Goal: Find specific page/section: Find specific page/section

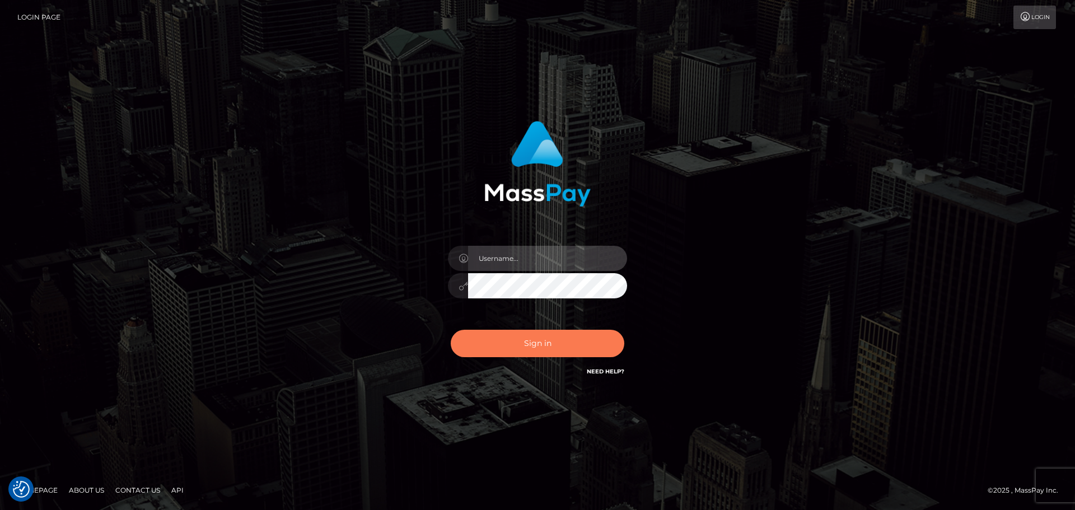
type input "constantin.mp"
click at [544, 345] on button "Sign in" at bounding box center [538, 343] width 174 height 27
type input "constantin.mp"
click at [549, 350] on button "Sign in" at bounding box center [538, 343] width 174 height 27
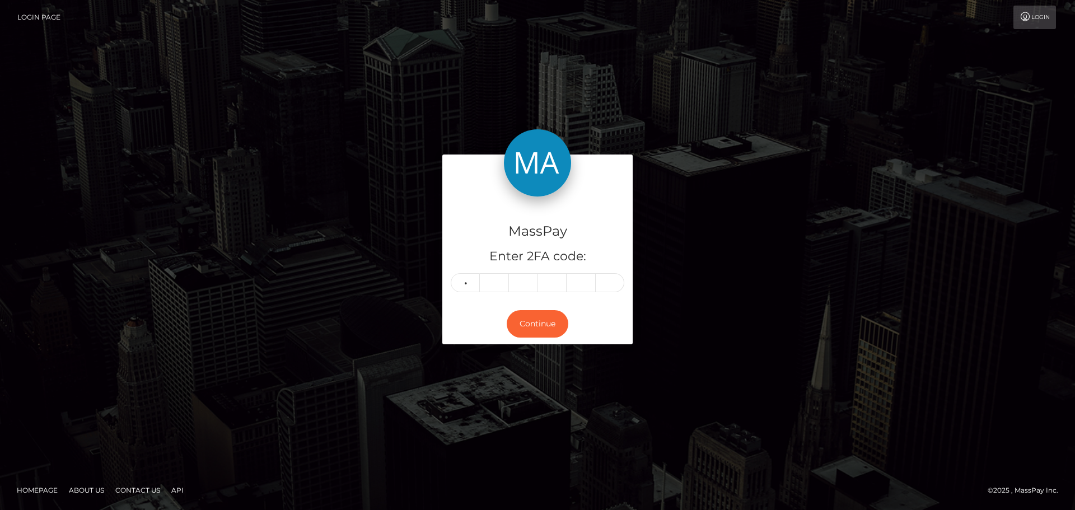
type input "8"
type input "7"
type input "3"
type input "2"
type input "4"
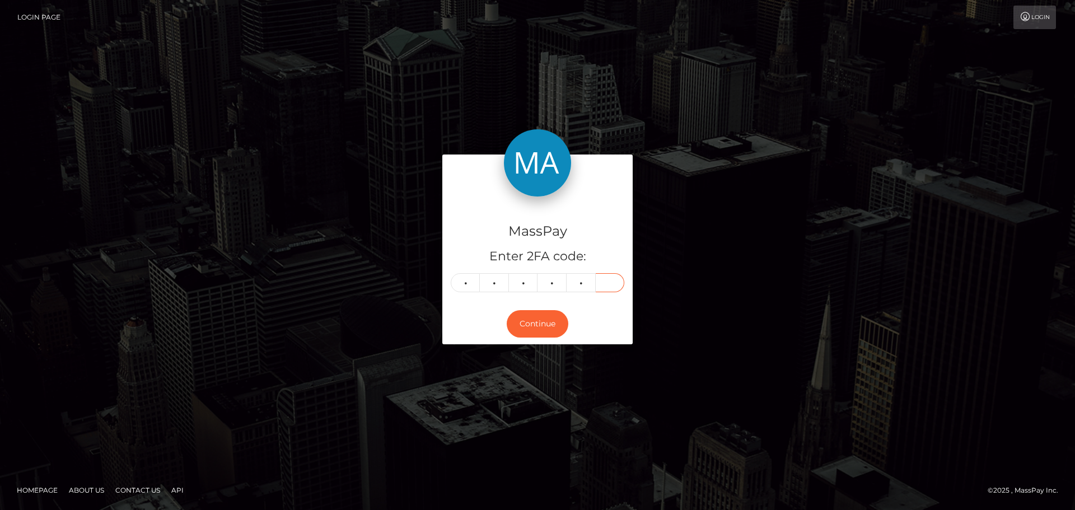
type input "5"
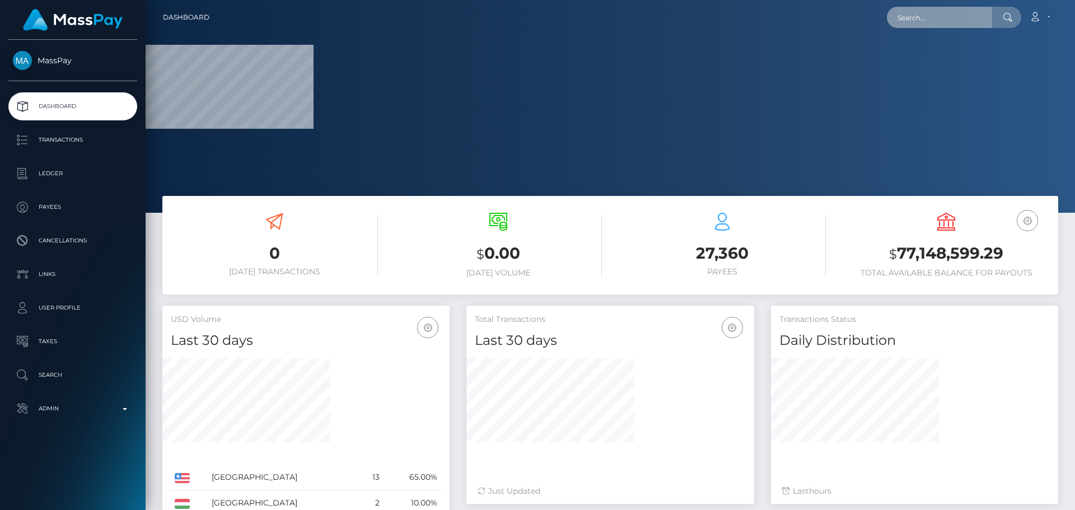
click at [957, 14] on input "text" at bounding box center [939, 17] width 105 height 21
paste input "auth0|bQT8QRe0dKYBEyupIekSGKunvcd2"
type input "auth0|bQT8QRe0dKYBEyupIekSGKunvcd2"
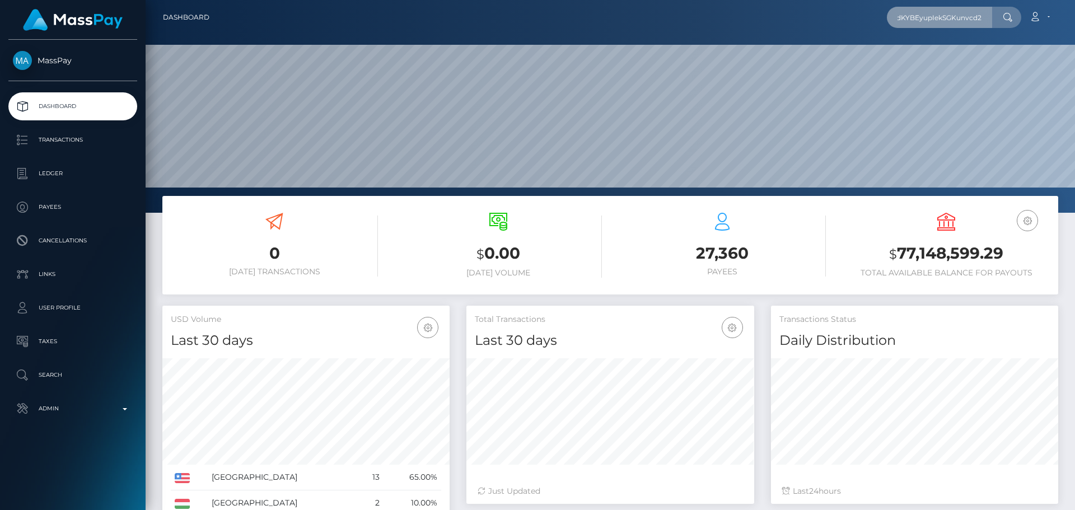
scroll to position [199, 288]
click at [938, 18] on input "auth0|bQT8QRe0dKYBEyupIekSGKunvcd2" at bounding box center [939, 17] width 105 height 21
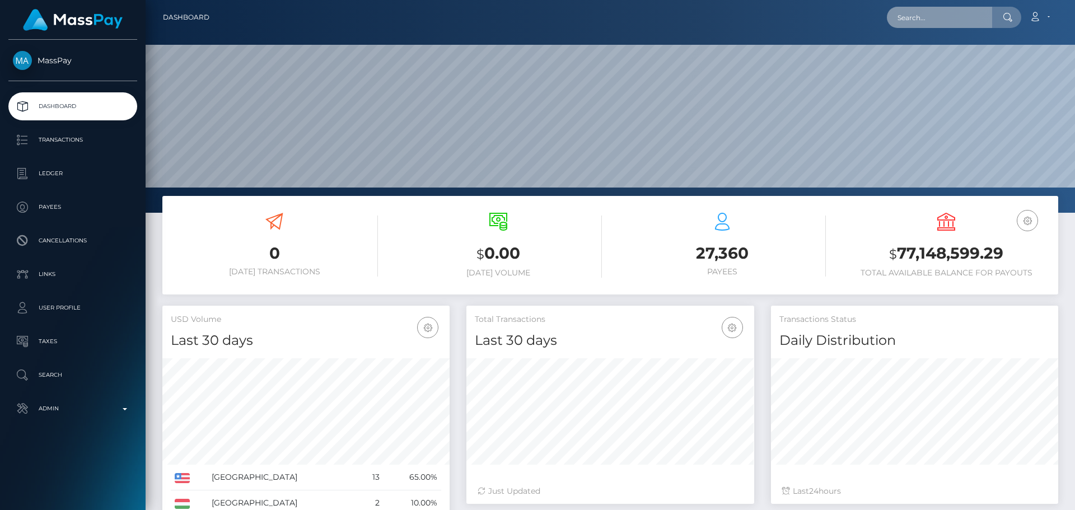
paste input "auth0|bQT8QRe0dKYBEyupIekSGKunvcd2"
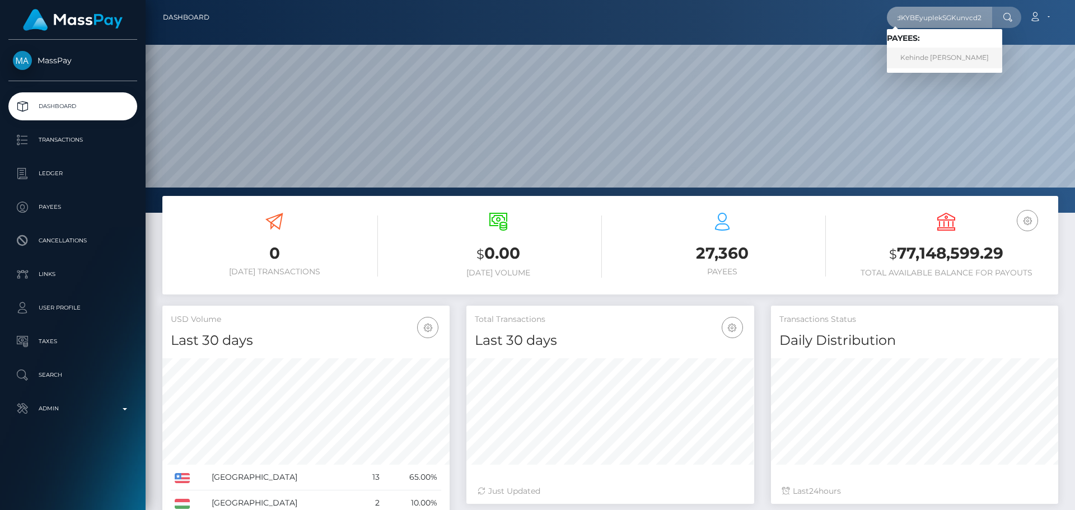
type input "auth0|bQT8QRe0dKYBEyupIekSGKunvcd2"
click at [939, 54] on link "Kehinde James Banwo" at bounding box center [944, 58] width 115 height 21
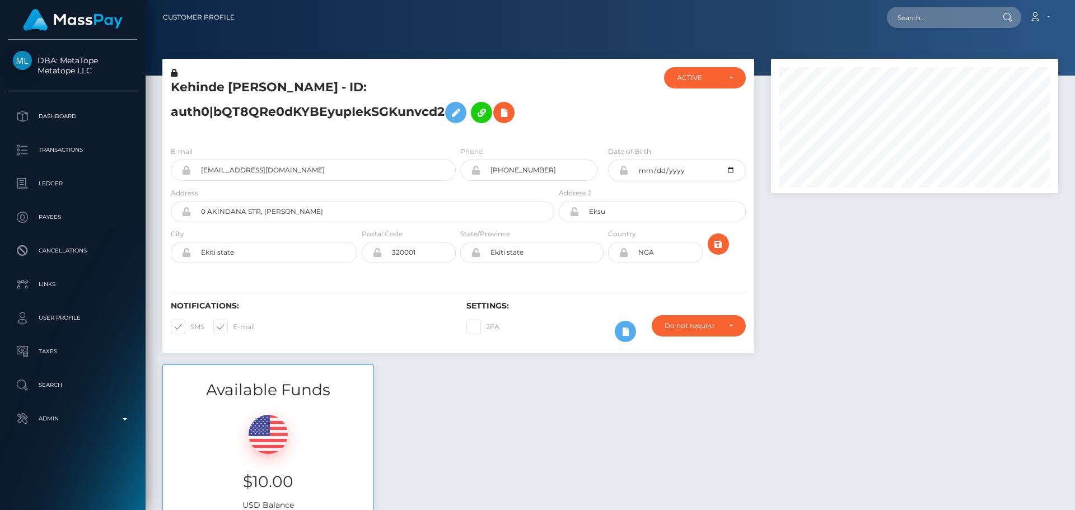
scroll to position [134, 288]
click at [480, 77] on div "Kehinde James Banwo - ID: auth0|bQT8QRe0dKYBEyupIekSGKunvcd2" at bounding box center [359, 102] width 394 height 70
click at [589, 98] on div at bounding box center [606, 102] width 99 height 70
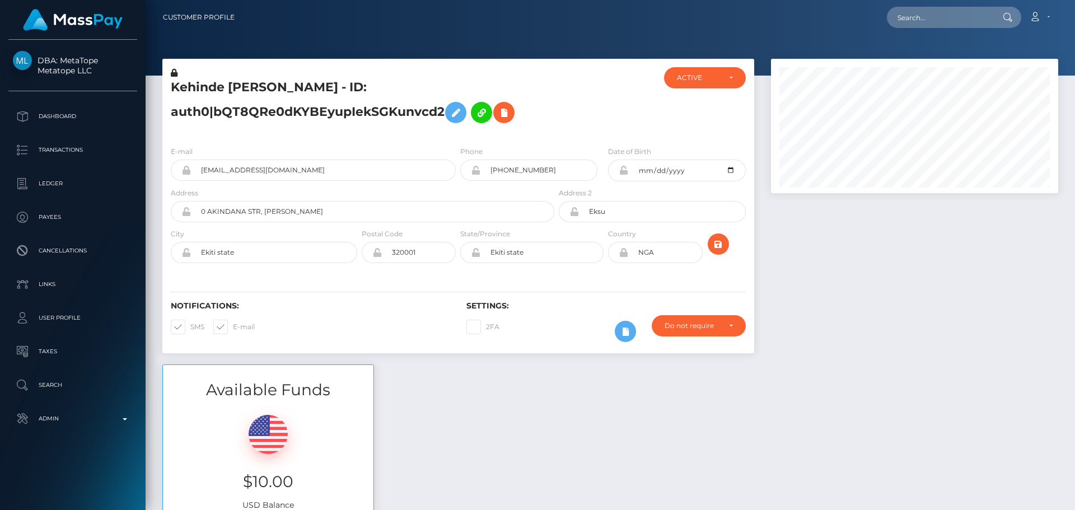
click at [570, 100] on div at bounding box center [606, 102] width 99 height 70
click at [568, 103] on div at bounding box center [606, 102] width 99 height 70
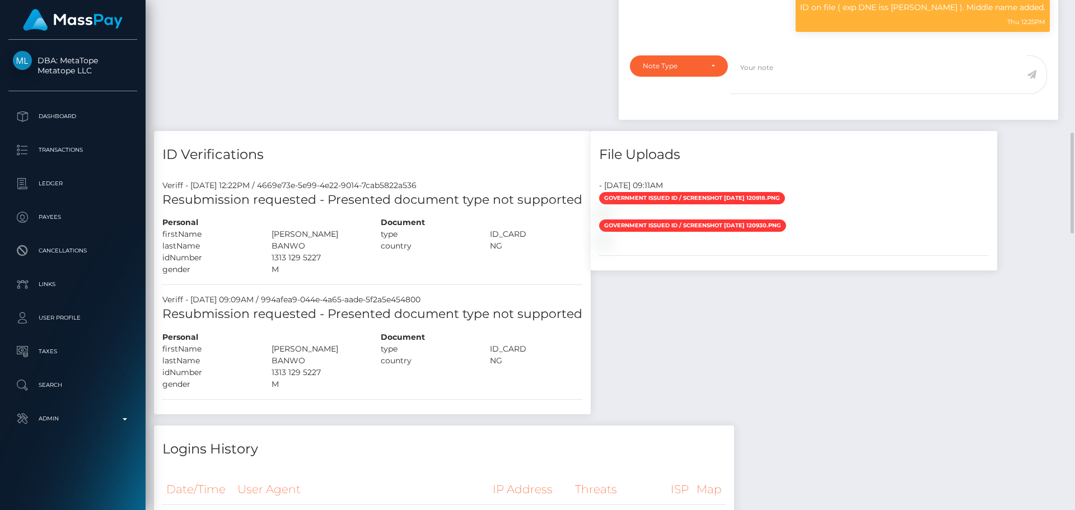
scroll to position [896, 0]
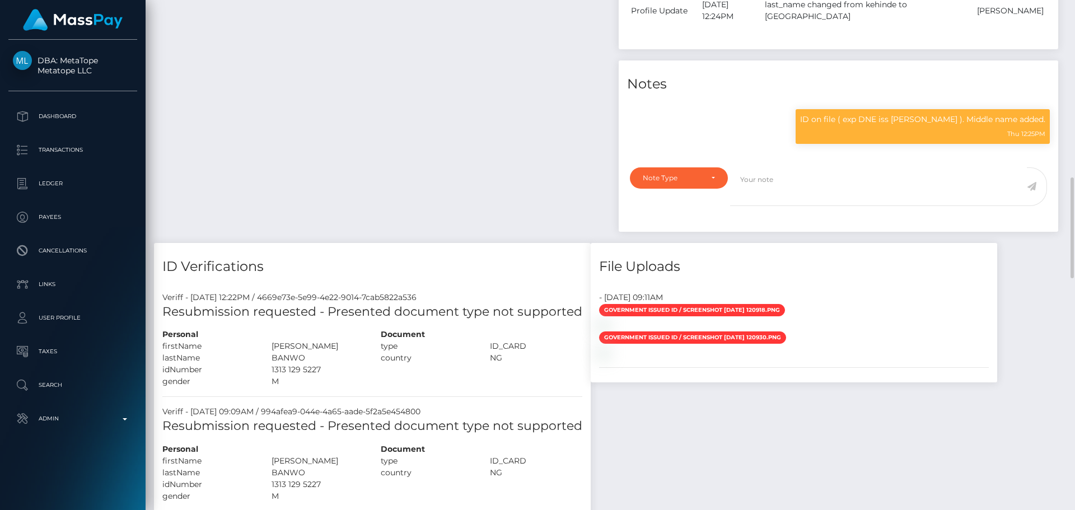
click at [362, 261] on h4 "ID Verifications" at bounding box center [372, 267] width 420 height 20
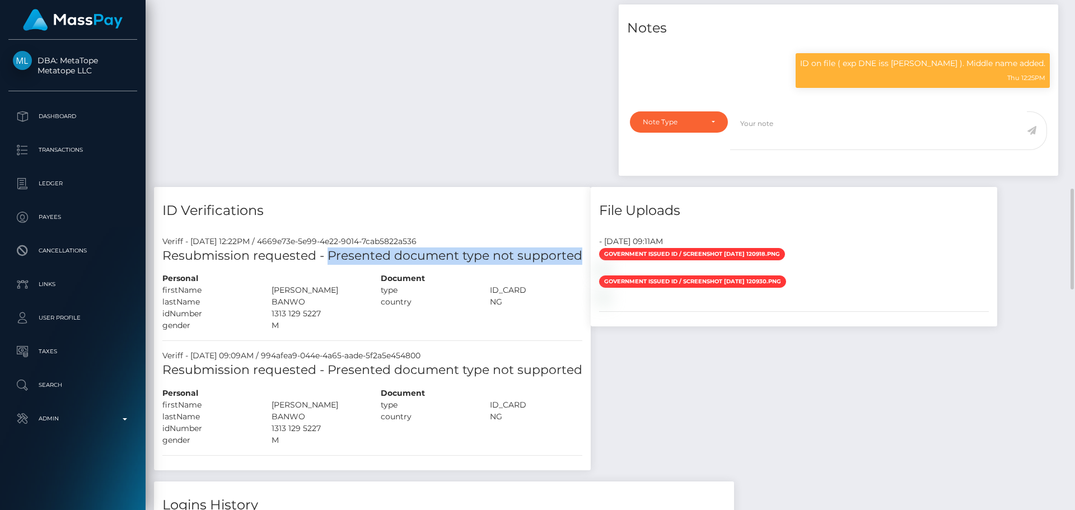
drag, startPoint x: 326, startPoint y: 256, endPoint x: 576, endPoint y: 256, distance: 249.7
click at [576, 256] on h5 "Resubmission requested - Presented document type not supported" at bounding box center [372, 255] width 420 height 17
click at [404, 210] on h4 "ID Verifications" at bounding box center [372, 211] width 420 height 20
click at [363, 203] on h4 "ID Verifications" at bounding box center [372, 211] width 420 height 20
click at [360, 210] on h4 "ID Verifications" at bounding box center [372, 211] width 420 height 20
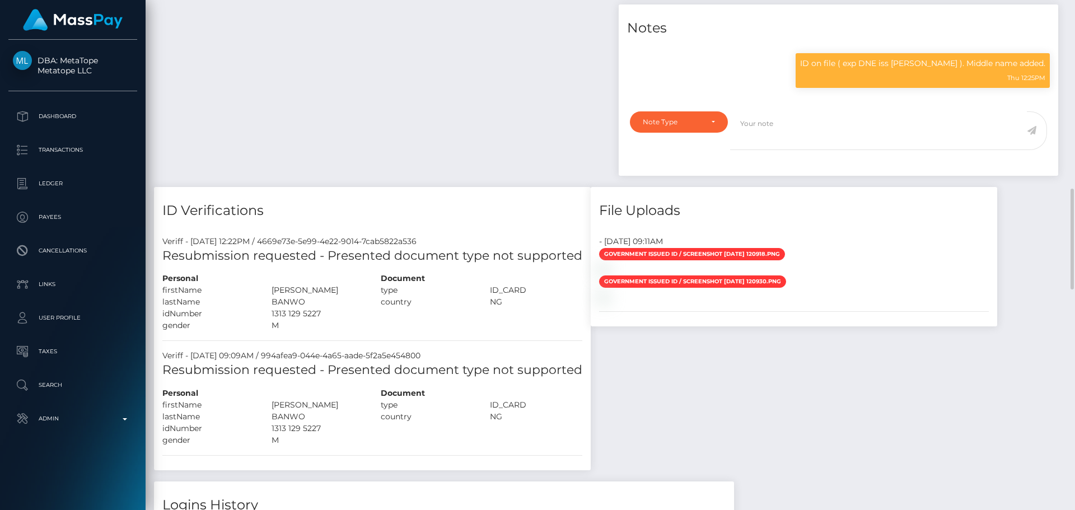
click at [373, 213] on h4 "ID Verifications" at bounding box center [372, 211] width 420 height 20
click at [385, 208] on h4 "ID Verifications" at bounding box center [372, 211] width 420 height 20
click at [395, 209] on h4 "ID Verifications" at bounding box center [372, 211] width 420 height 20
click at [395, 210] on h4 "ID Verifications" at bounding box center [372, 211] width 420 height 20
click at [376, 210] on h4 "ID Verifications" at bounding box center [372, 211] width 420 height 20
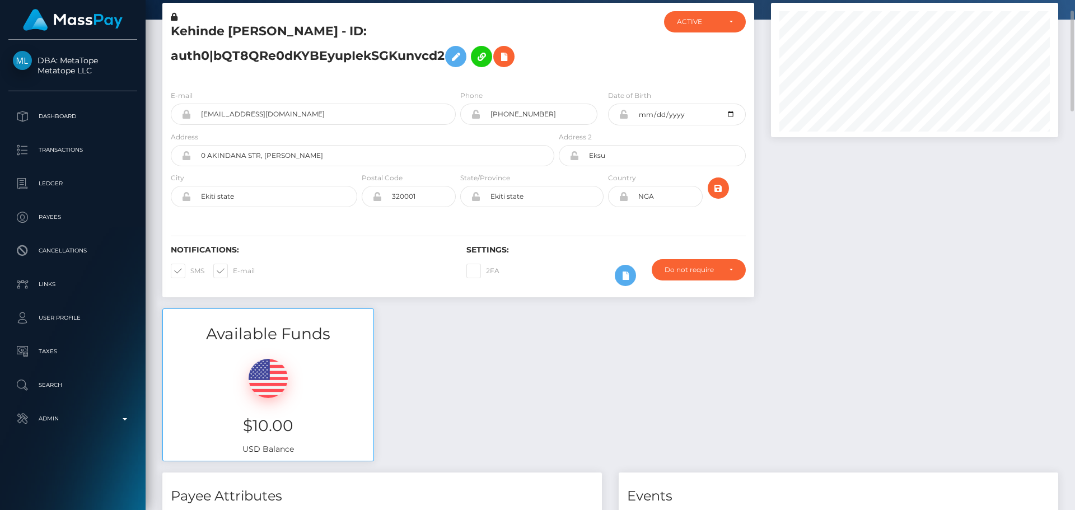
scroll to position [112, 0]
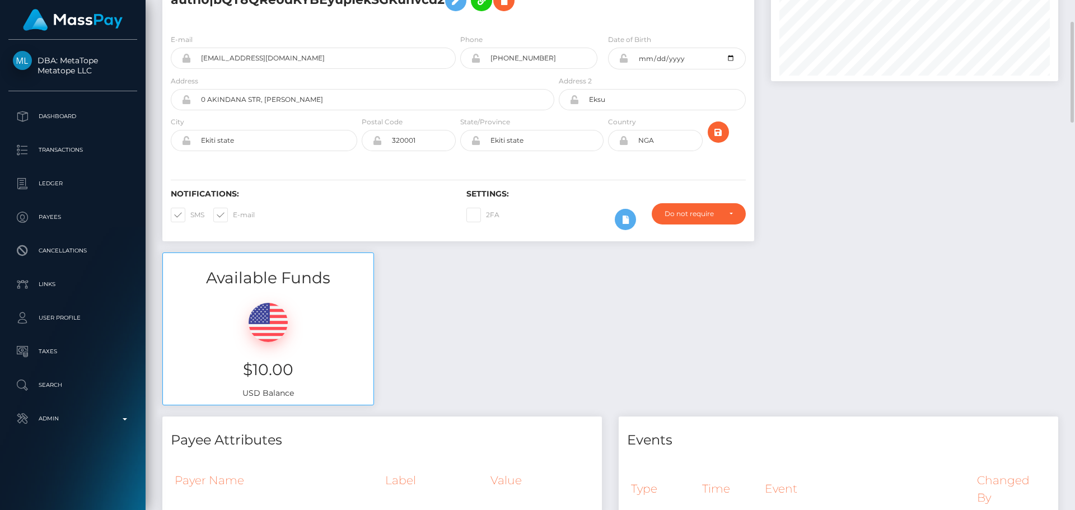
click at [502, 166] on div "Notifications: SMS E-mail Settings: 2FA" at bounding box center [458, 201] width 592 height 79
click at [479, 163] on div "Notifications: SMS E-mail Settings: 2FA" at bounding box center [458, 201] width 592 height 79
click at [476, 159] on div "E-mail banwokehinde4real@gmail.com Phone Address" at bounding box center [458, 93] width 592 height 137
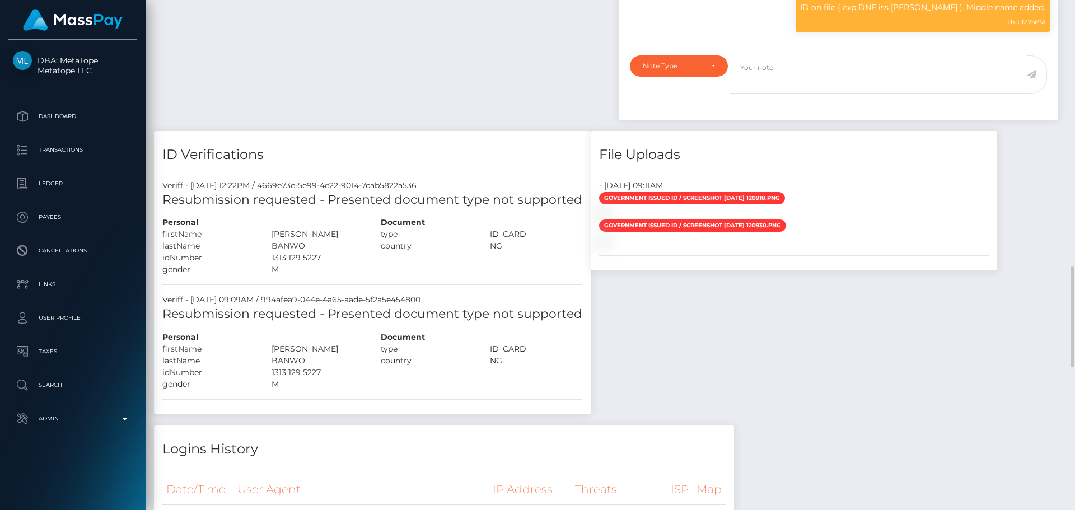
scroll to position [1064, 0]
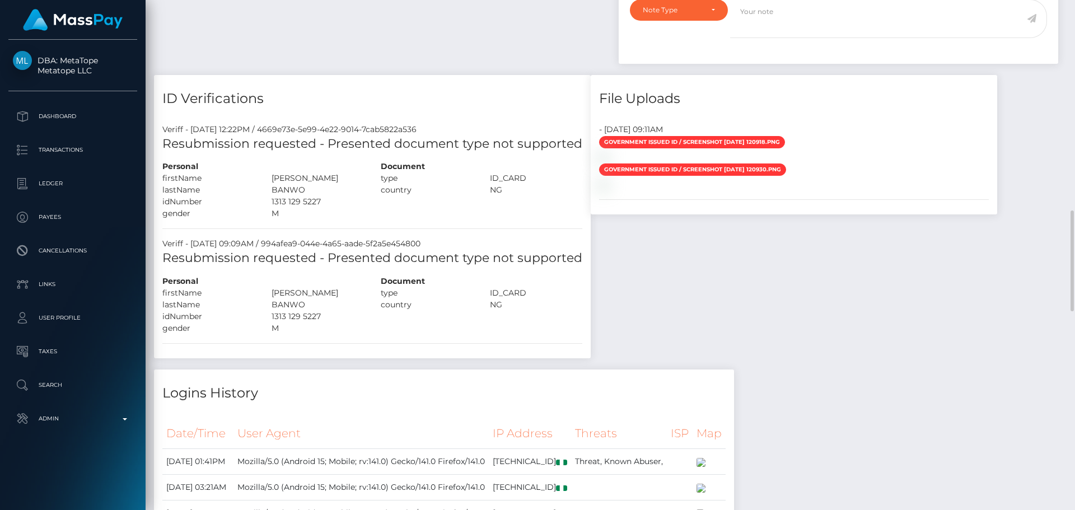
click at [434, 175] on div "type" at bounding box center [426, 178] width 109 height 12
click at [396, 94] on h4 "ID Verifications" at bounding box center [372, 99] width 420 height 20
click at [345, 88] on div "ID Verifications" at bounding box center [372, 92] width 437 height 34
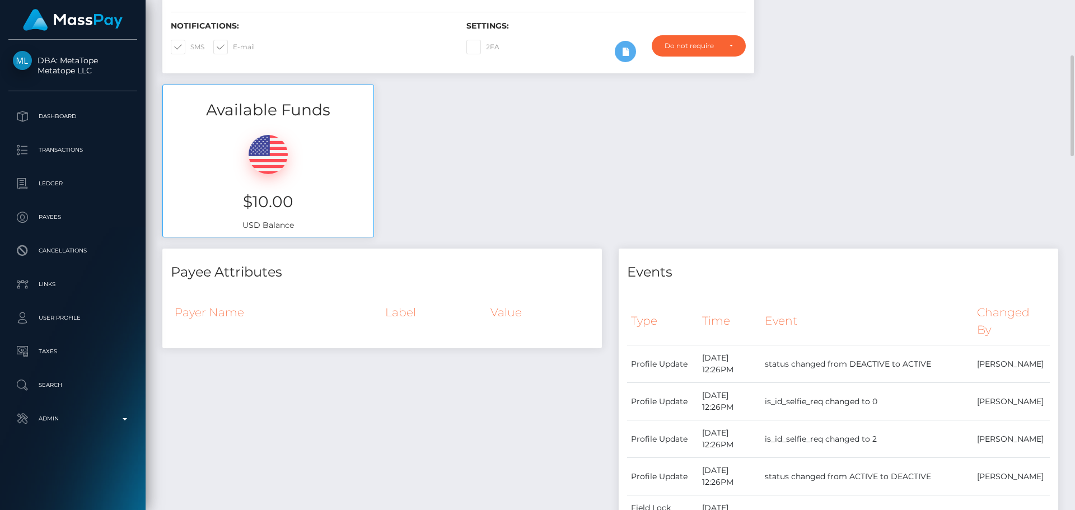
scroll to position [0, 0]
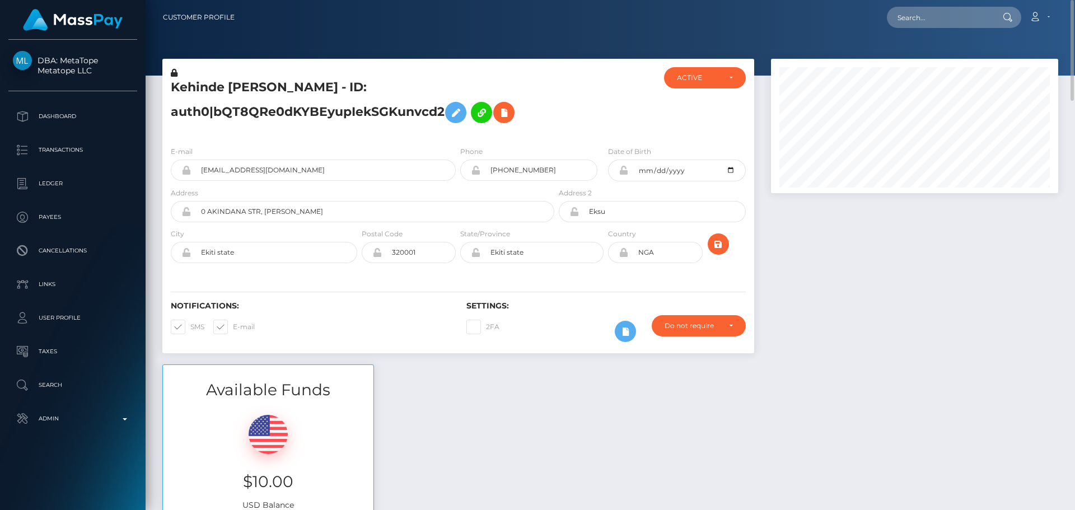
click at [574, 102] on div at bounding box center [606, 102] width 99 height 70
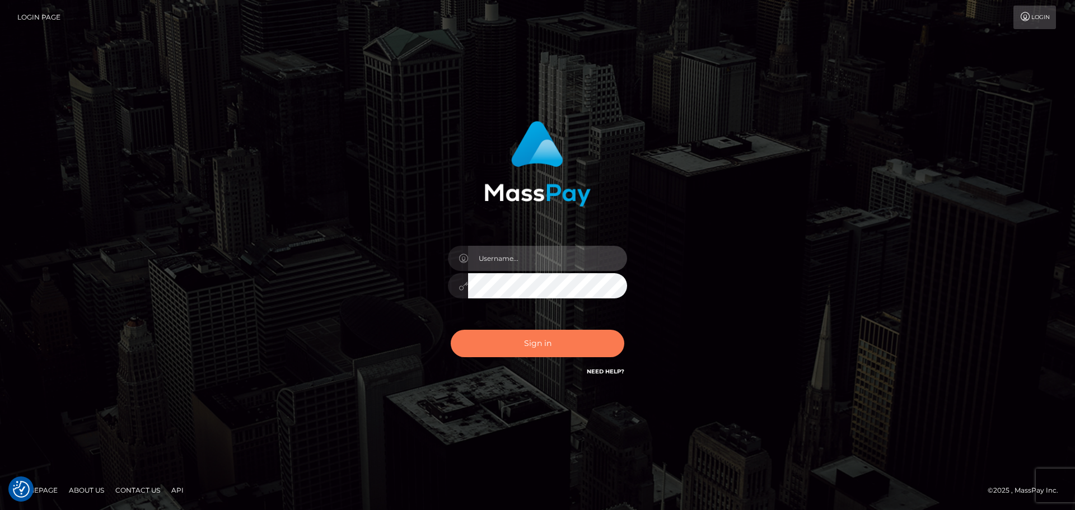
type input "constantin.mp"
click at [521, 339] on button "Sign in" at bounding box center [538, 343] width 174 height 27
type input "[DOMAIN_NAME]"
click at [524, 338] on button "Sign in" at bounding box center [538, 343] width 174 height 27
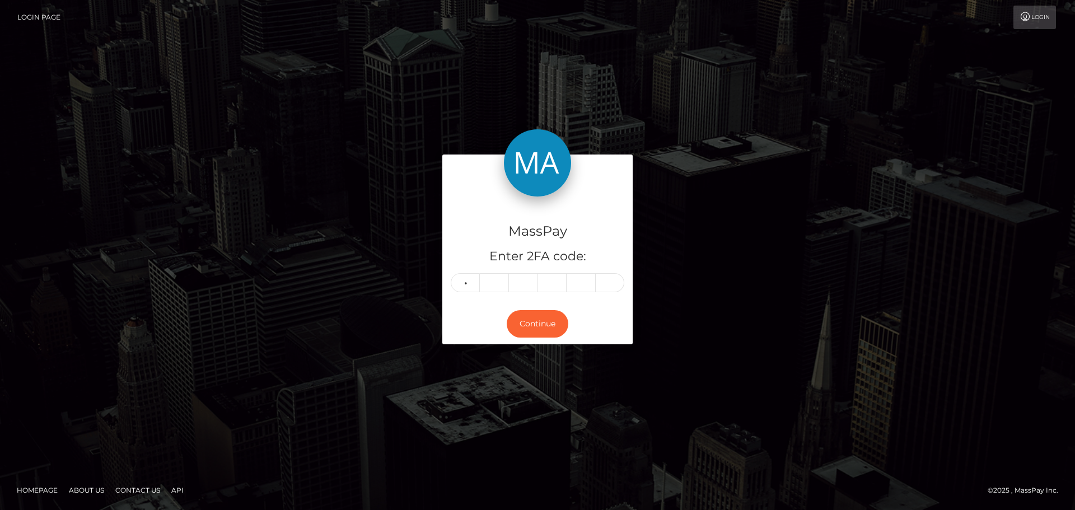
type input "7"
type input "4"
type input "5"
type input "8"
type input "3"
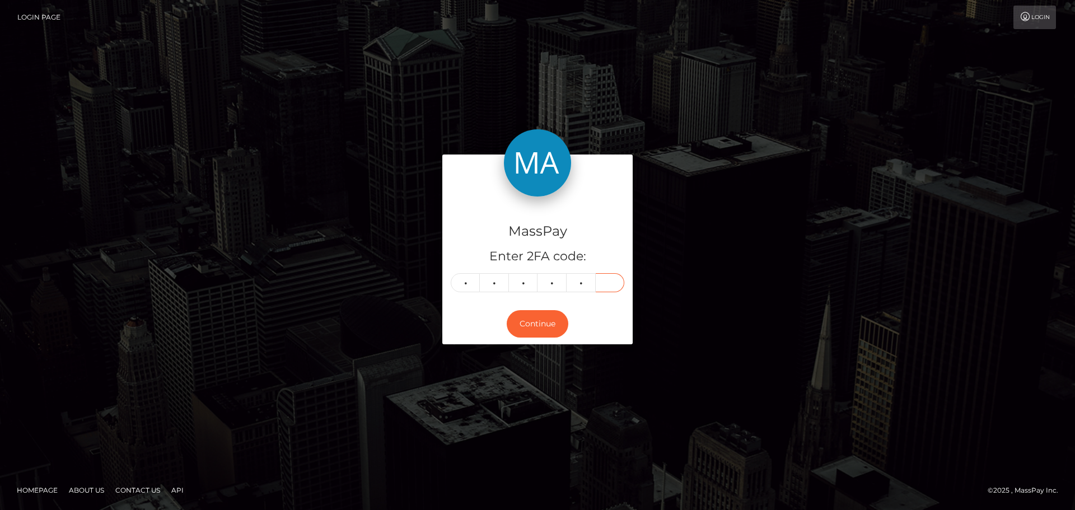
type input "5"
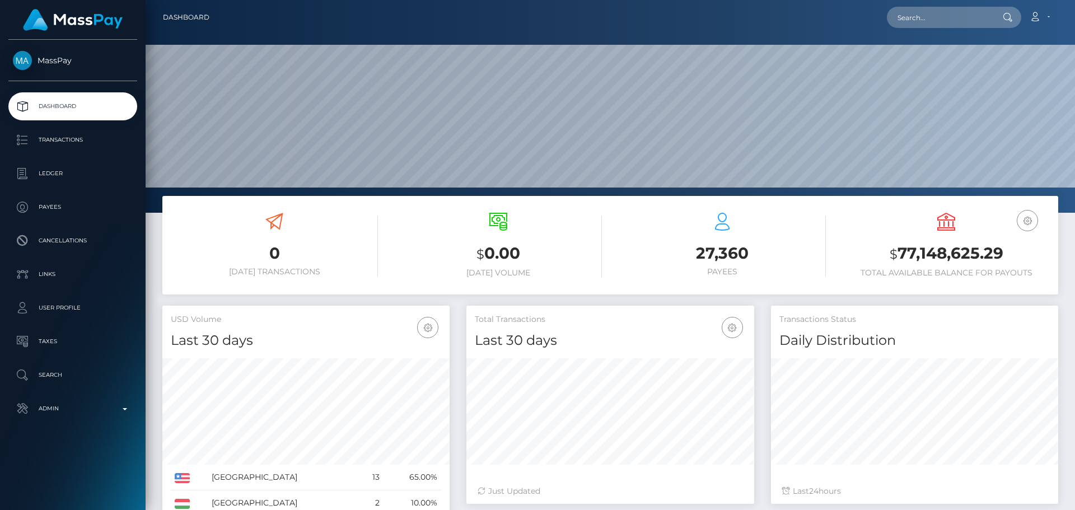
scroll to position [199, 288]
click at [961, 21] on input "text" at bounding box center [939, 17] width 105 height 21
paste input "721645805466824704"
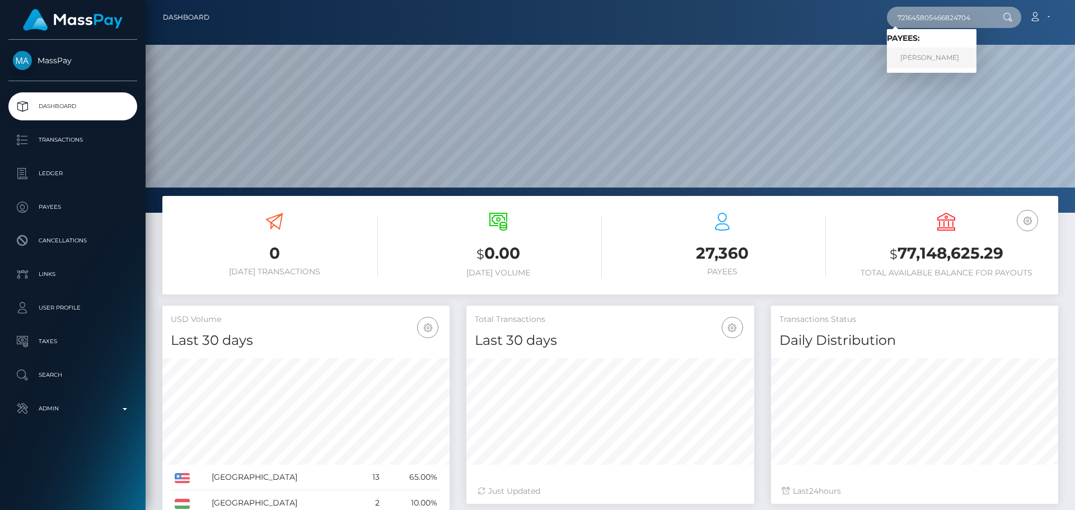
type input "721645805466824704"
click at [919, 60] on link "[PERSON_NAME]" at bounding box center [932, 58] width 90 height 21
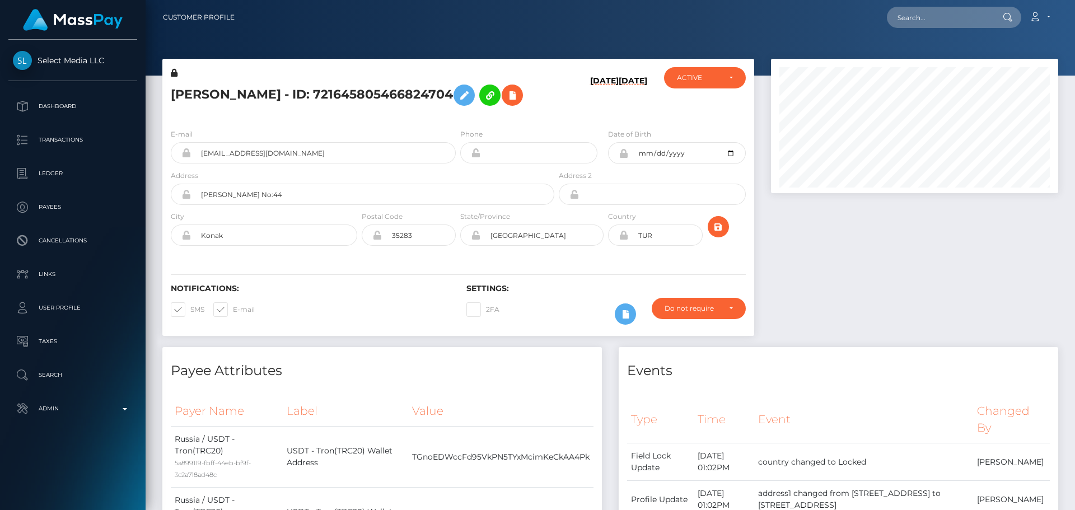
scroll to position [134, 288]
click at [460, 111] on h5 "[PERSON_NAME] - ID: 721645805466824704" at bounding box center [359, 95] width 377 height 32
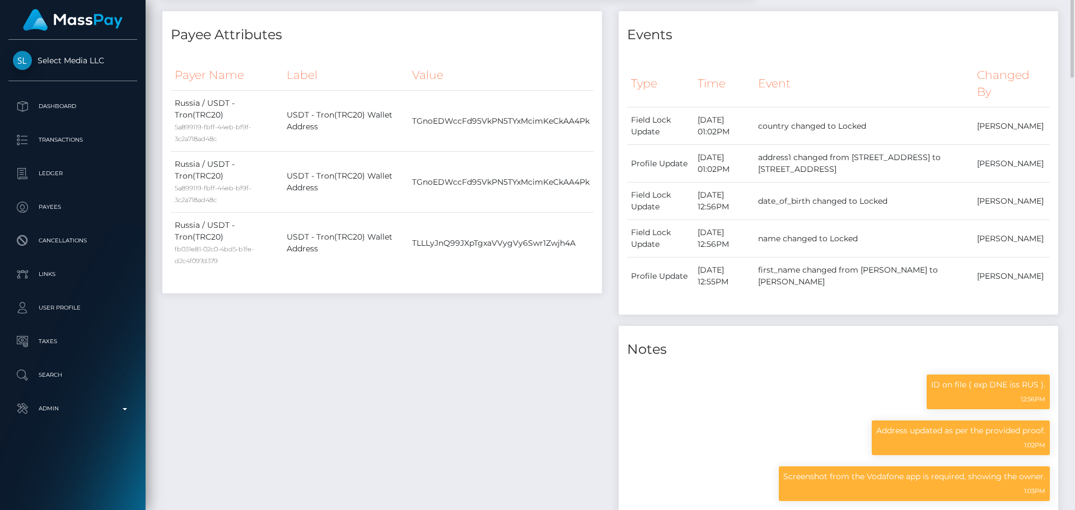
scroll to position [0, 0]
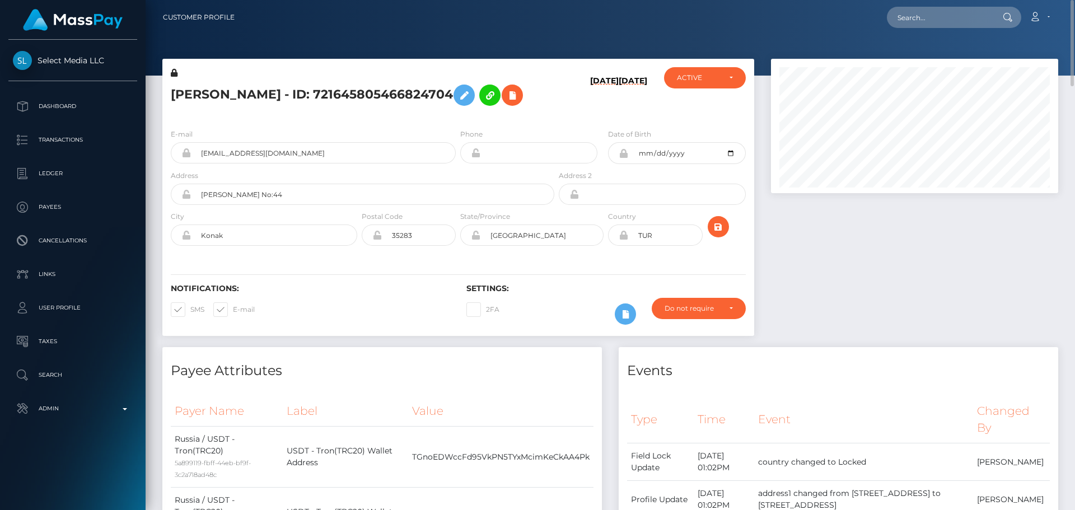
click at [928, 28] on div "Loading... Loading... Account Edit Profile Logout" at bounding box center [651, 18] width 814 height 24
click at [928, 20] on input "text" at bounding box center [939, 17] width 105 height 21
paste input "543195393291198464"
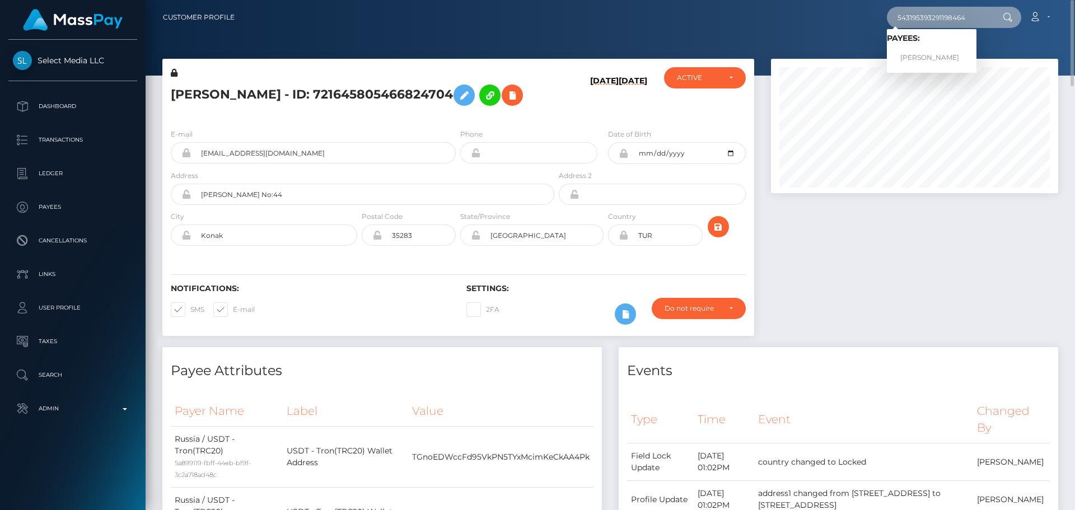
type input "543195393291198464"
click at [929, 54] on link "TSVETANA LINNIKOVA" at bounding box center [932, 58] width 90 height 21
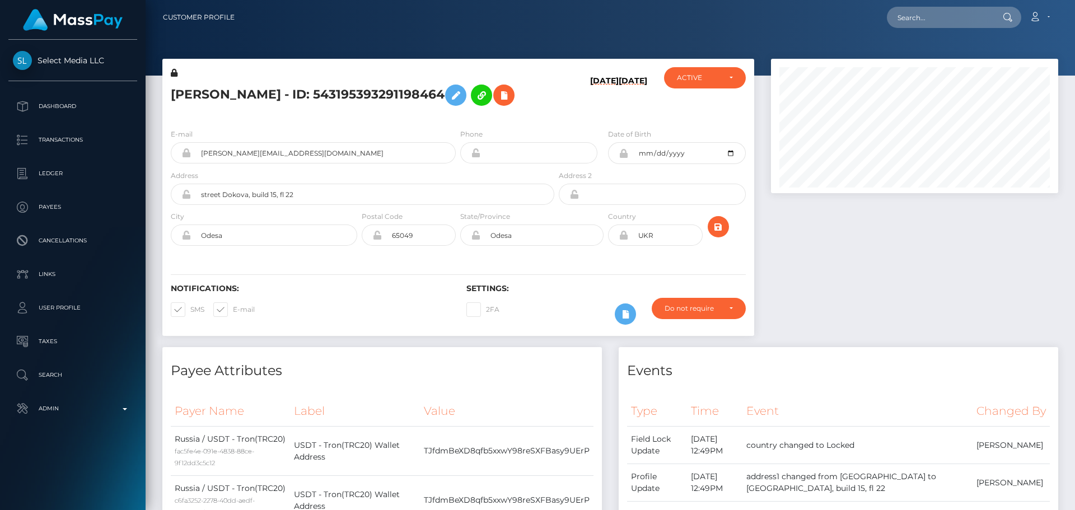
scroll to position [134, 288]
click at [928, 26] on input "text" at bounding box center [939, 17] width 105 height 21
paste input "700052998646145024"
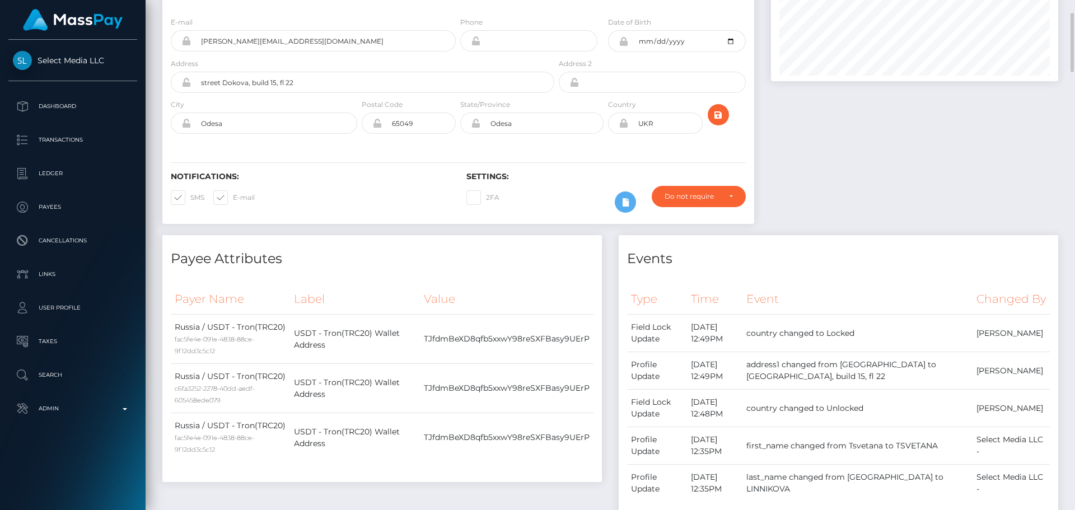
scroll to position [0, 0]
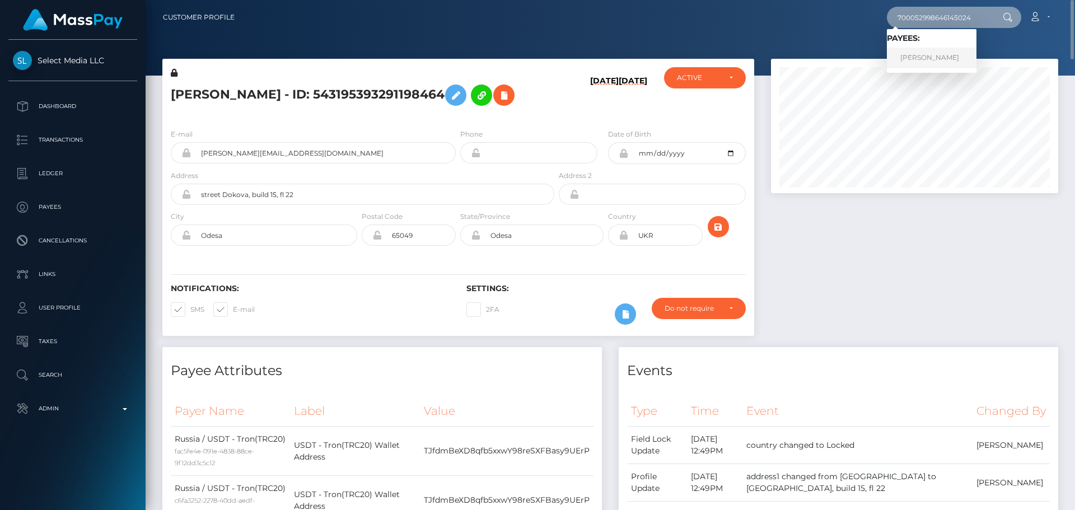
type input "700052998646145024"
click at [929, 60] on link "[PERSON_NAME]" at bounding box center [932, 58] width 90 height 21
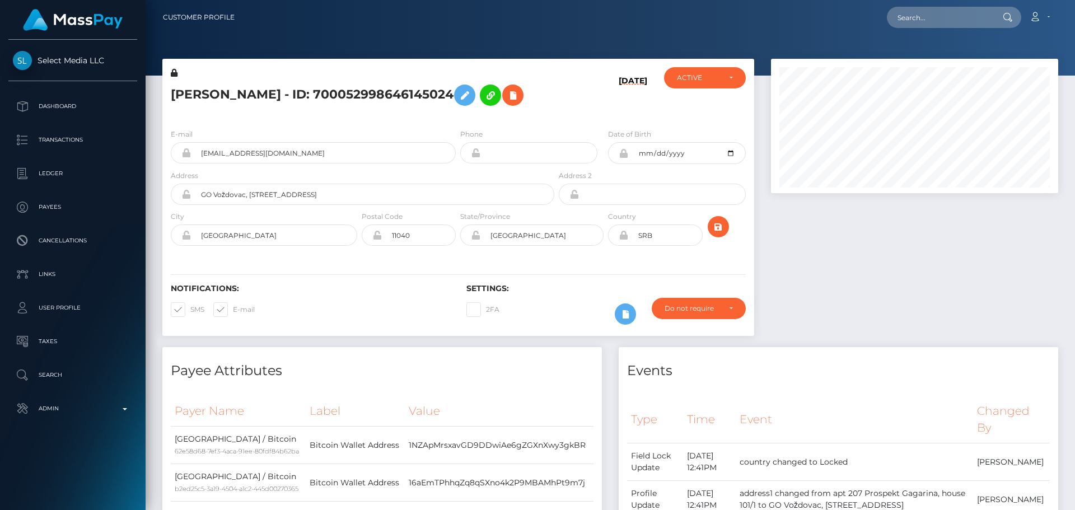
scroll to position [134, 288]
click at [926, 21] on input "text" at bounding box center [939, 17] width 105 height 21
paste input "124340"
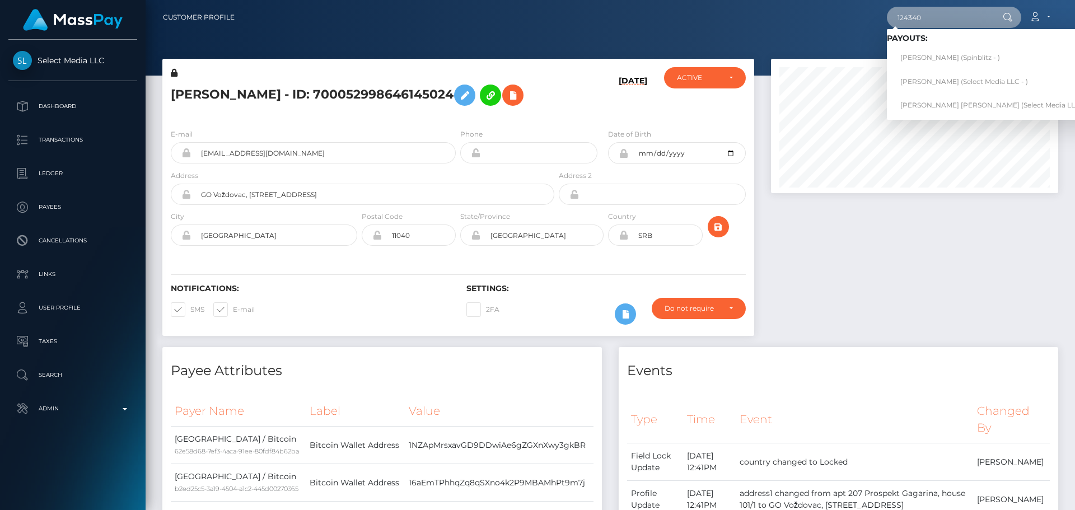
click at [951, 21] on input "124340" at bounding box center [939, 17] width 105 height 21
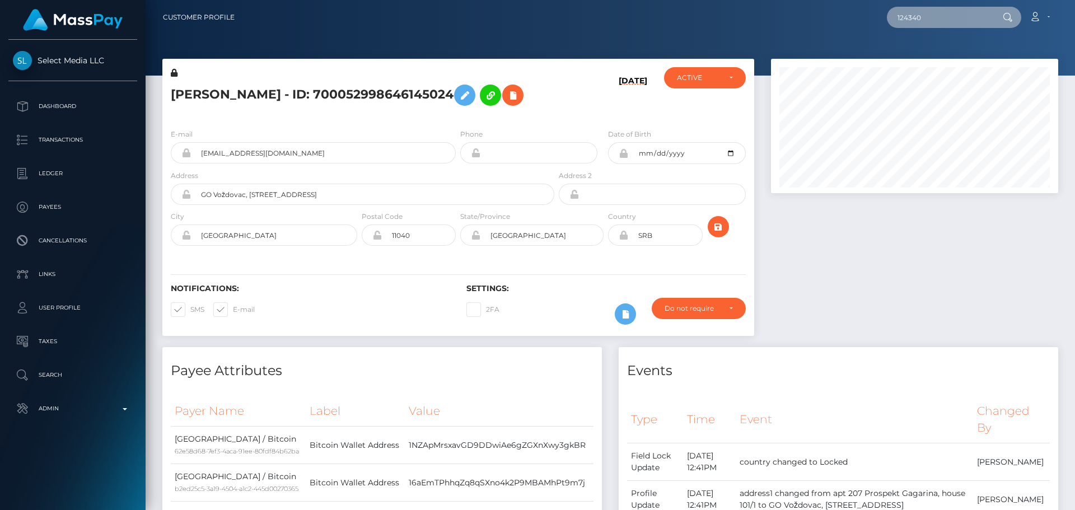
click at [951, 21] on input "124340" at bounding box center [939, 17] width 105 height 21
paste input "poact_oCEa6gND0gF2"
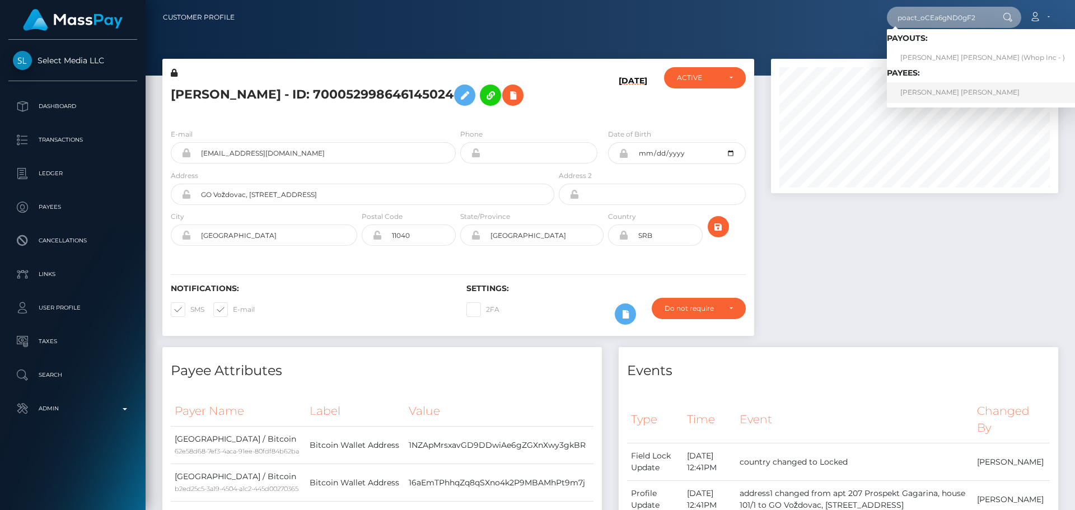
type input "poact_oCEa6gND0gF2"
click at [919, 96] on link "ERNAZAR KOSHKARBAY ULY TURSINBAEV" at bounding box center [982, 92] width 191 height 21
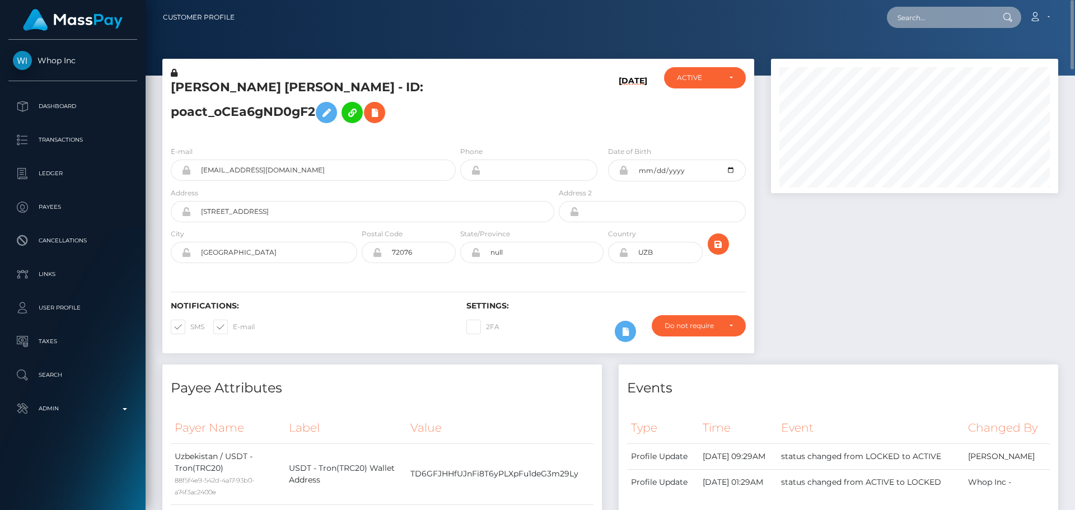
click at [942, 24] on input "text" at bounding box center [939, 17] width 105 height 21
paste input "poact_dml5fLReDTLz"
type input "poact_dml5fLReDTLz"
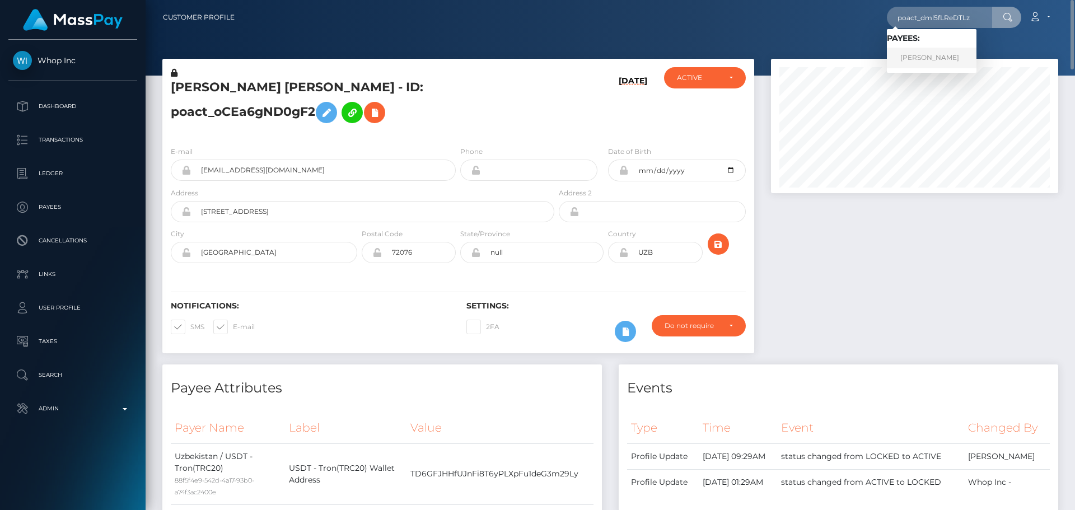
click at [925, 55] on link "ALI HAIDER" at bounding box center [932, 58] width 90 height 21
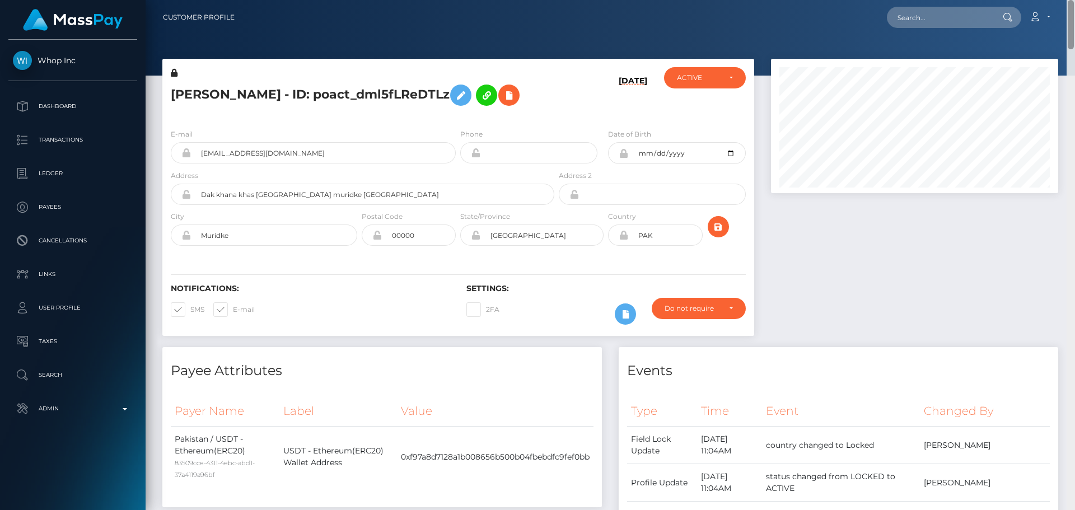
drag, startPoint x: 1068, startPoint y: 377, endPoint x: 1058, endPoint y: 1, distance: 376.4
click at [1058, 1] on div "Customer Profile Loading... Loading..." at bounding box center [610, 255] width 929 height 510
click at [942, 18] on input "text" at bounding box center [939, 17] width 105 height 21
paste input "poact_iK6flFg7yyP2"
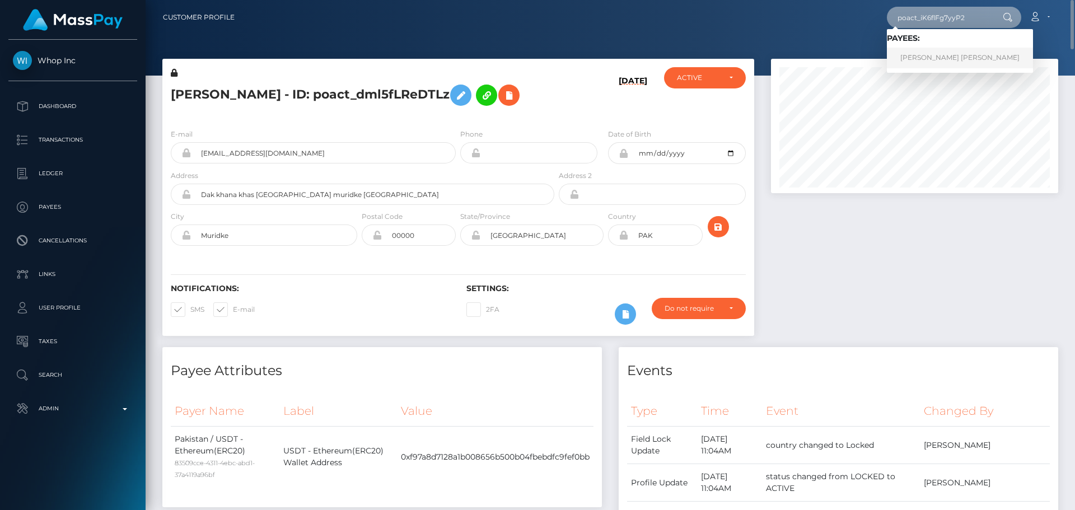
type input "poact_iK6flFg7yyP2"
click at [914, 59] on link "DANIEL RAMIREZ RODRIGUEZ" at bounding box center [960, 58] width 146 height 21
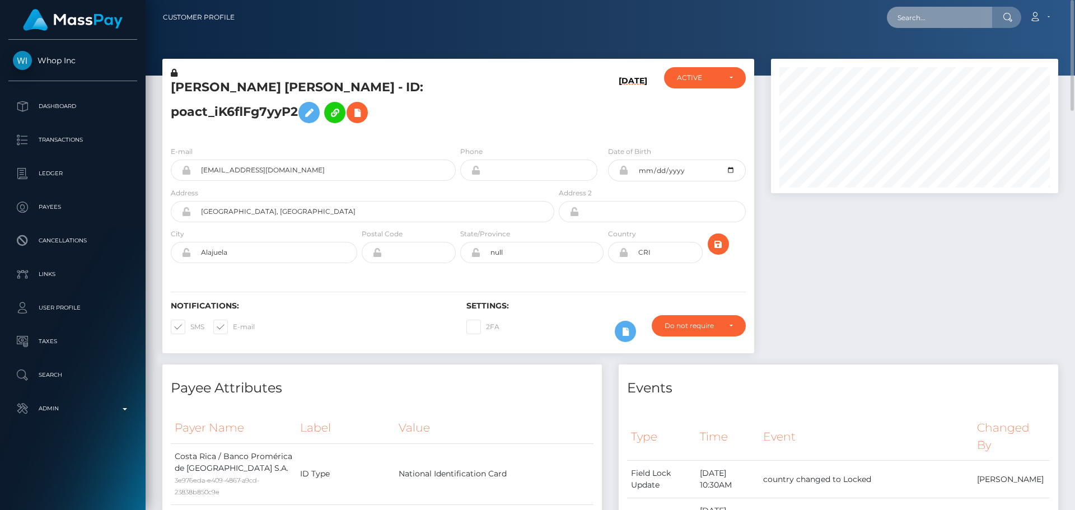
click at [921, 16] on input "text" at bounding box center [939, 17] width 105 height 21
paste input "poact_fHyT7PSOq5ZD"
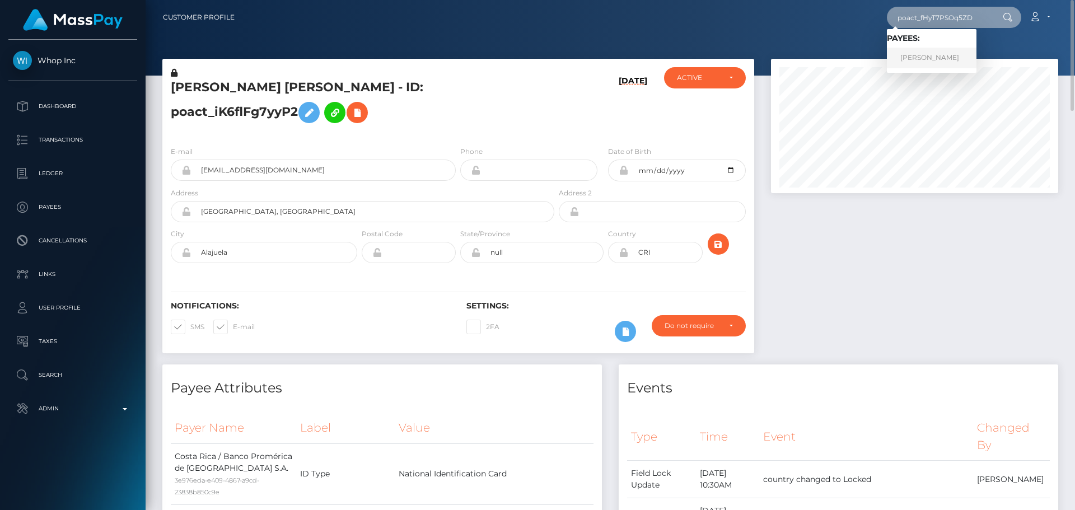
type input "poact_fHyT7PSOq5ZD"
click at [924, 53] on link "[PERSON_NAME]" at bounding box center [932, 58] width 90 height 21
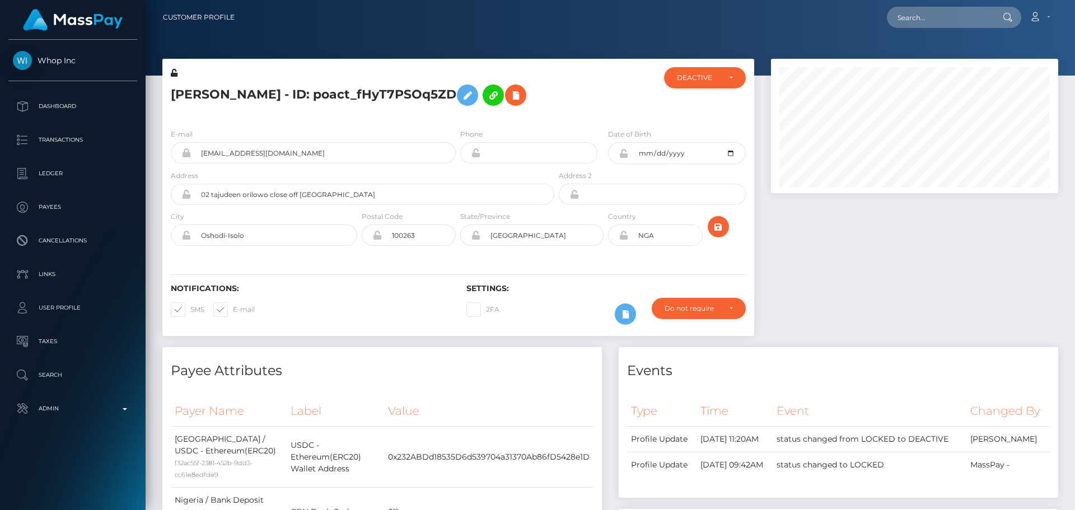
scroll to position [134, 288]
click at [388, 16] on div "Loading... Loading... Account Edit Profile Logout" at bounding box center [651, 18] width 814 height 24
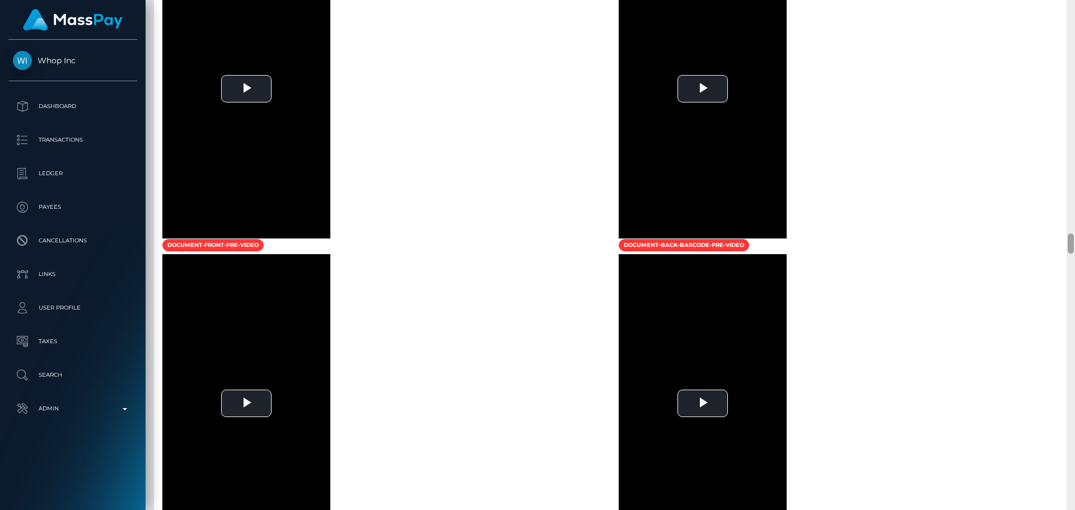
scroll to position [6333, 0]
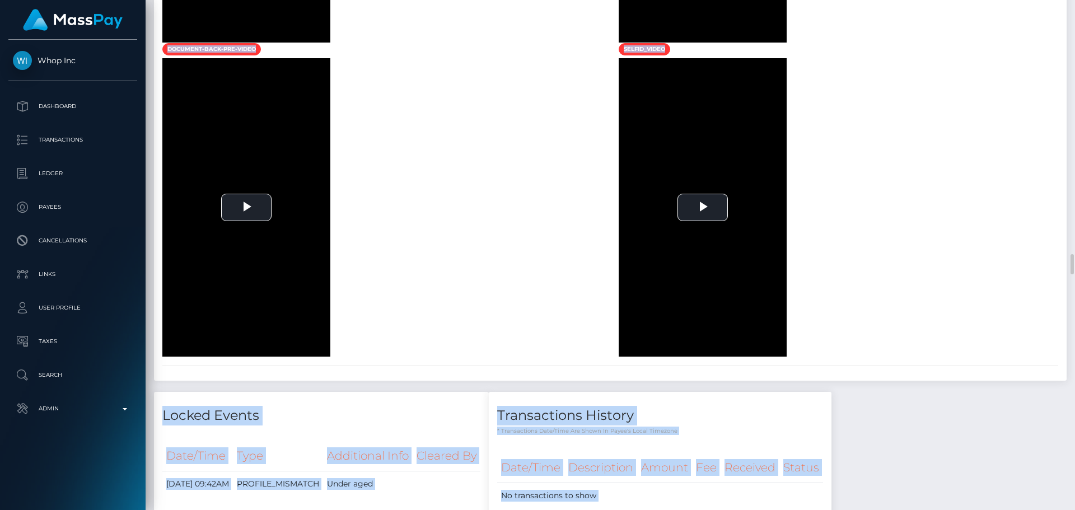
drag, startPoint x: 1074, startPoint y: 244, endPoint x: 1062, endPoint y: 183, distance: 61.6
click at [1062, 183] on div "Customer Profile Loading... Loading..." at bounding box center [610, 255] width 929 height 510
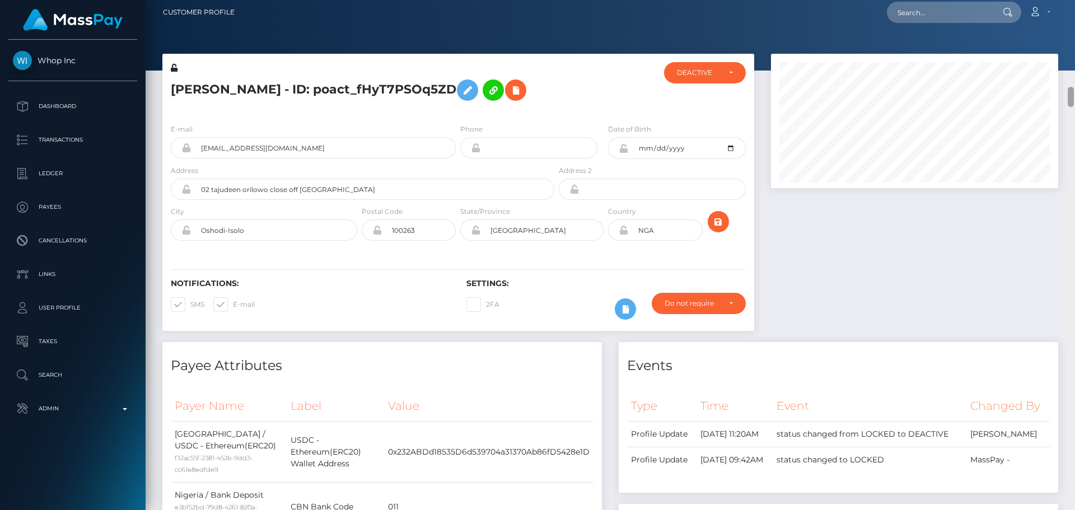
scroll to position [0, 0]
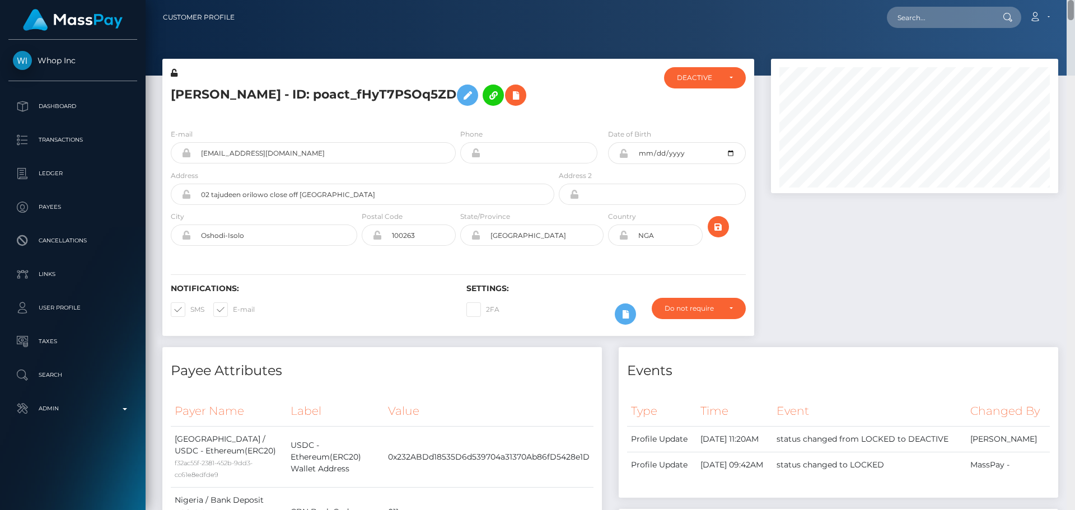
drag, startPoint x: 1072, startPoint y: 268, endPoint x: 1068, endPoint y: 4, distance: 263.8
click at [1068, 4] on div "Customer Profile Loading... Loading..." at bounding box center [610, 255] width 929 height 510
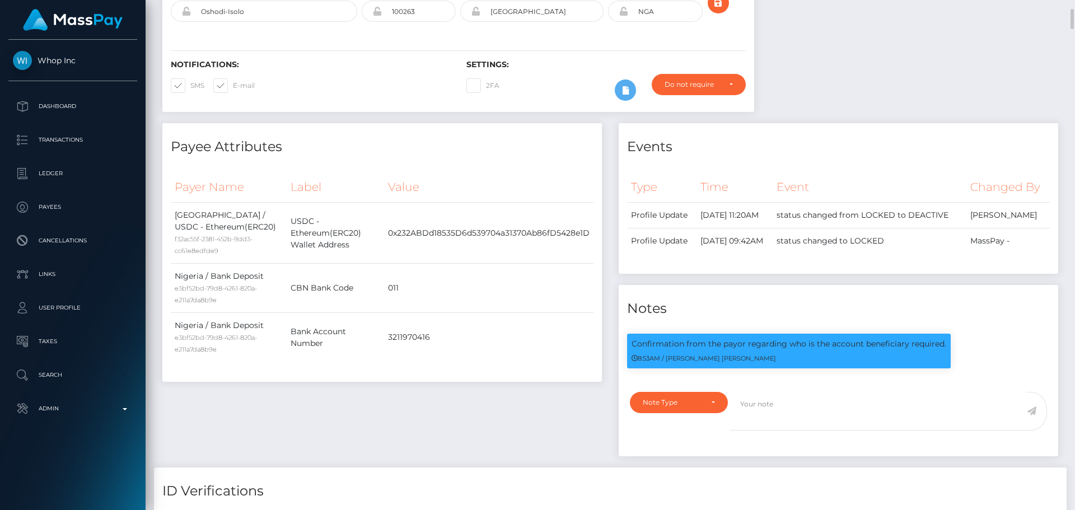
click at [525, 174] on th "Value" at bounding box center [488, 187] width 209 height 31
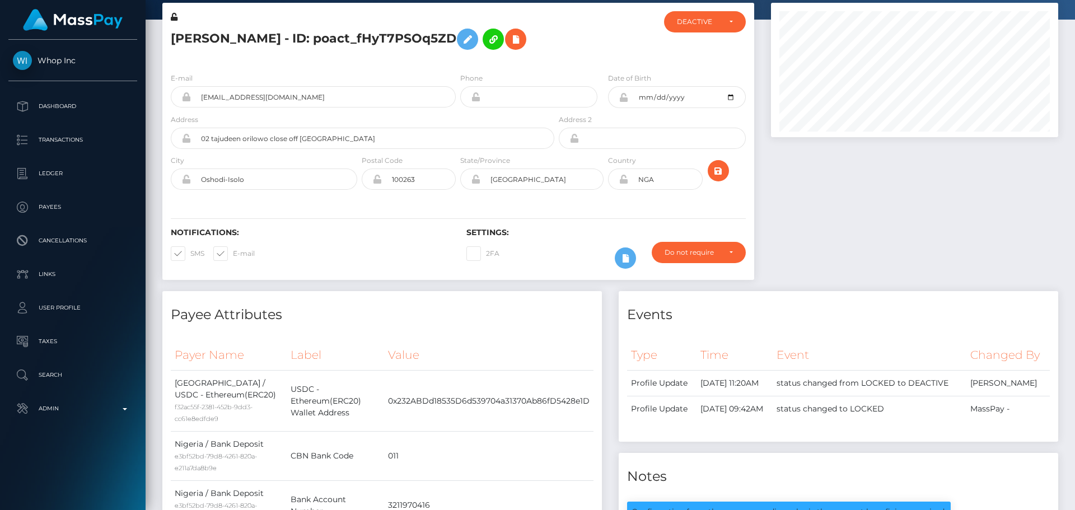
scroll to position [0, 0]
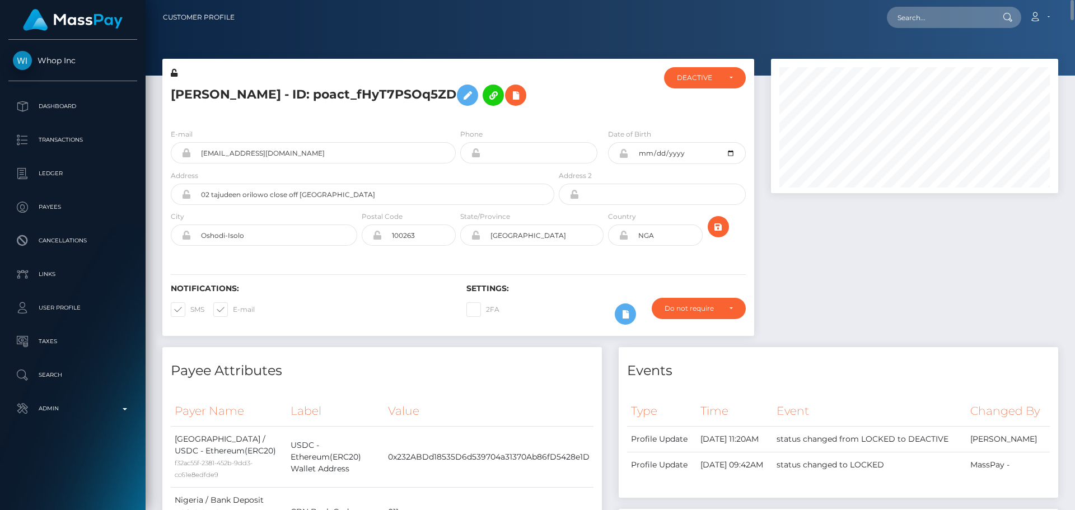
click at [588, 106] on div at bounding box center [606, 93] width 99 height 53
click at [251, 96] on h5 "Nwosu Emmanuel - ID: poact_fHyT7PSOq5ZD" at bounding box center [359, 95] width 377 height 32
copy h5 "Nwosu Emmanuel - ID: poact_fHyT7PSOq5ZD"
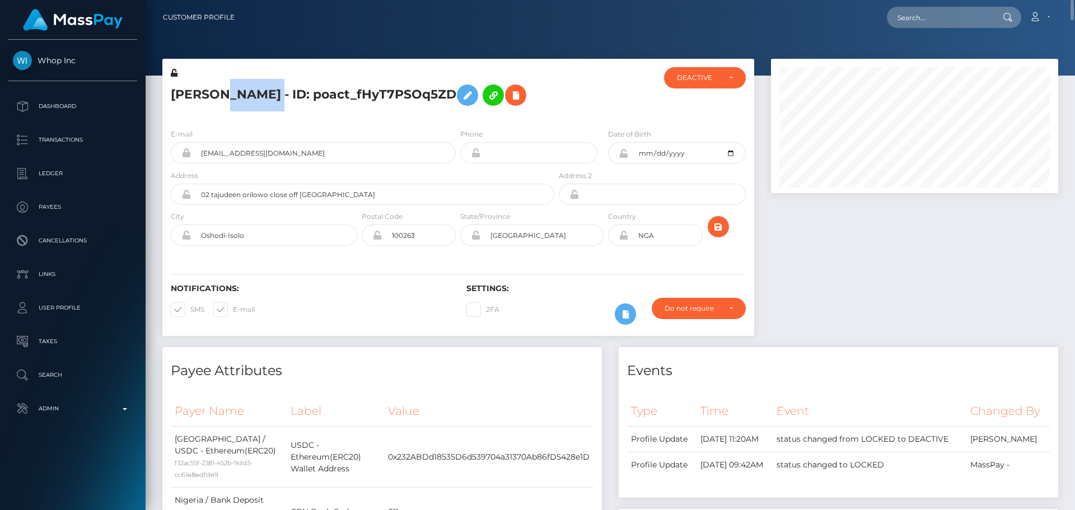
copy h5 "Nwosu Emmanuel - ID: poact_fHyT7PSOq5ZD"
drag, startPoint x: 291, startPoint y: 155, endPoint x: 155, endPoint y: 142, distance: 136.1
click at [155, 142] on div "Nwosu Emmanuel - ID: poact_fHyT7PSOq5ZD ACTIVE DEACTIVE CLOSED NGA" at bounding box center [458, 203] width 609 height 288
click at [937, 22] on input "text" at bounding box center [939, 17] width 105 height 21
paste input "poact_TUinOhHNaJoM"
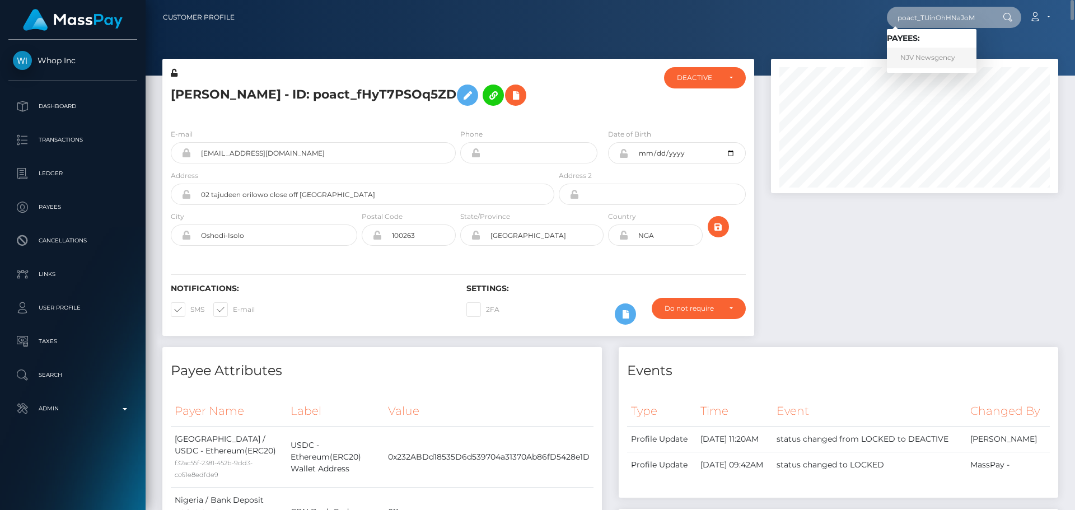
type input "poact_TUinOhHNaJoM"
click at [914, 52] on link "NJV Newsgency" at bounding box center [932, 58] width 90 height 21
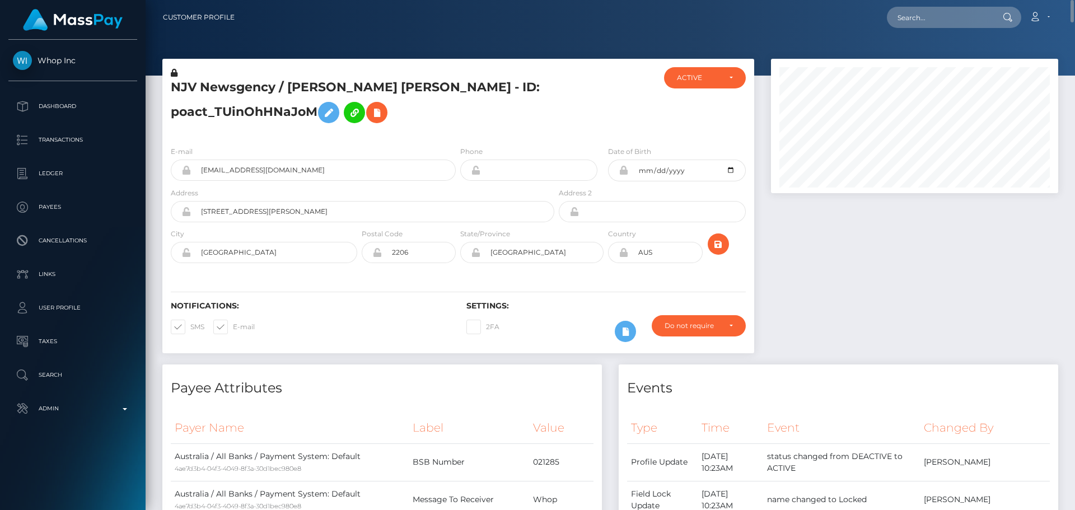
click at [185, 86] on h5 "NJV Newsgency / Diep Thi Ngoc Vu - ID: poact_TUinOhHNaJoM" at bounding box center [359, 104] width 377 height 50
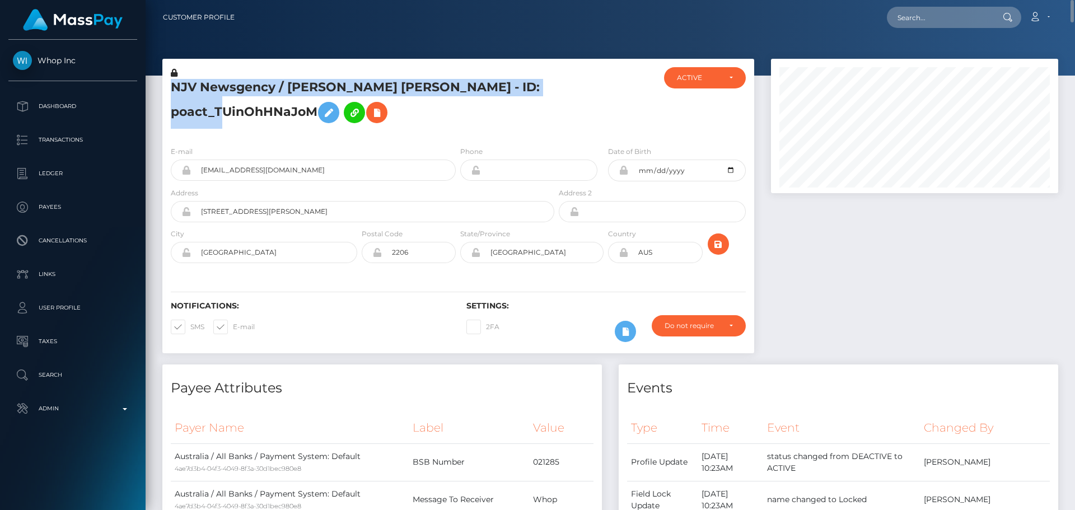
drag, startPoint x: 185, startPoint y: 86, endPoint x: 258, endPoint y: 103, distance: 75.4
click at [258, 103] on h5 "NJV Newsgency / Diep Thi Ngoc Vu - ID: poact_TUinOhHNaJoM" at bounding box center [359, 104] width 377 height 50
copy h5 "NJV Newsgency / Diep Thi Ngoc Vu - ID: poact_TUinOhHNaJoM"
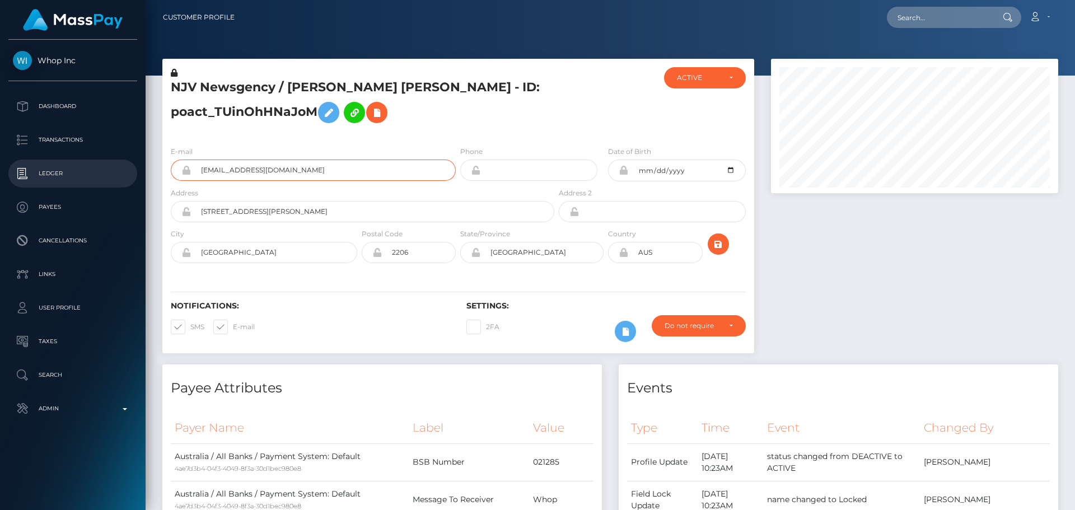
drag, startPoint x: 363, startPoint y: 172, endPoint x: 132, endPoint y: 167, distance: 231.3
click at [132, 167] on div "Whop Inc Dashboard Transactions Ledger Payees" at bounding box center [537, 255] width 1075 height 510
click at [930, 20] on input "text" at bounding box center [939, 17] width 105 height 21
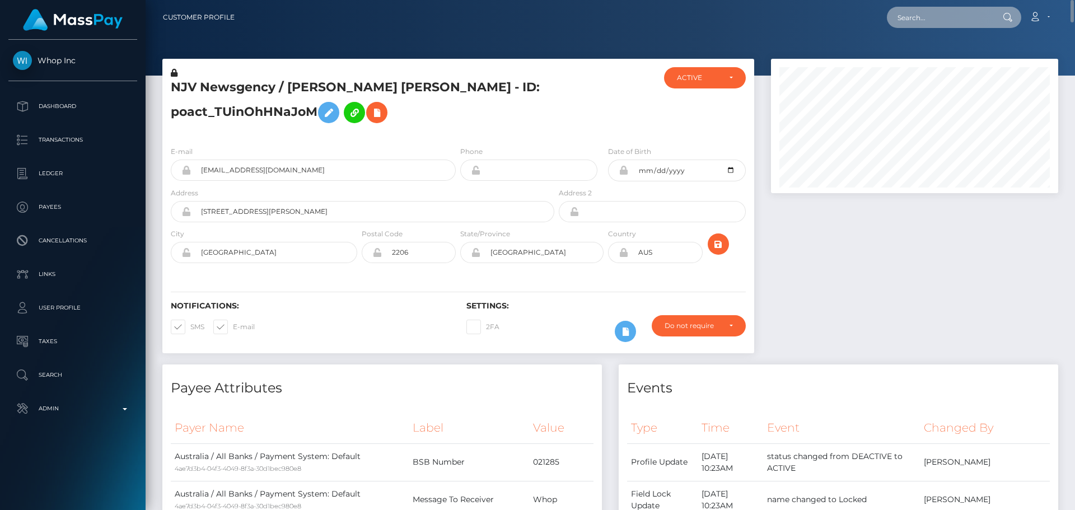
paste input "poact_xqtoPDENBqOy"
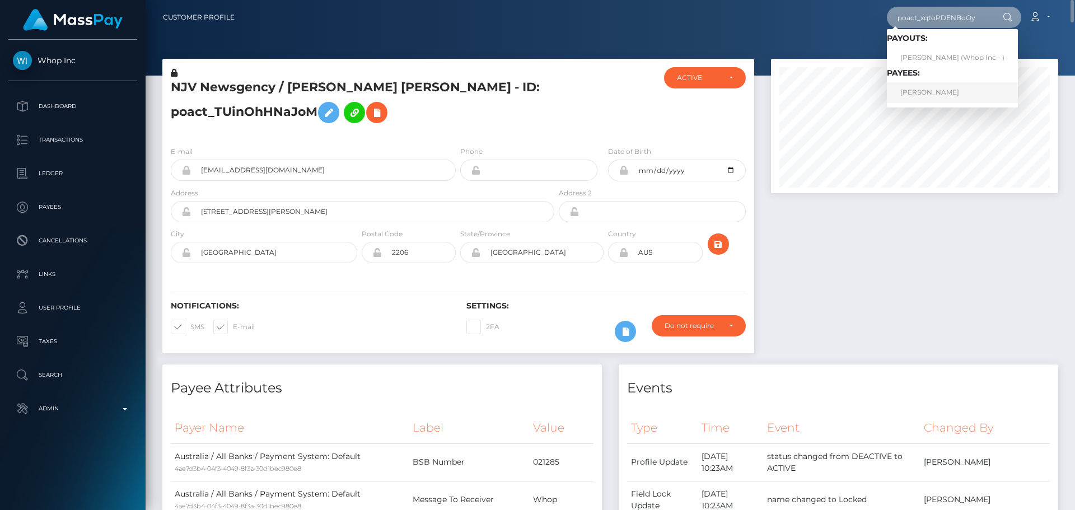
type input "poact_xqtoPDENBqOy"
click at [938, 92] on link "RAZA AHMAD" at bounding box center [952, 92] width 131 height 21
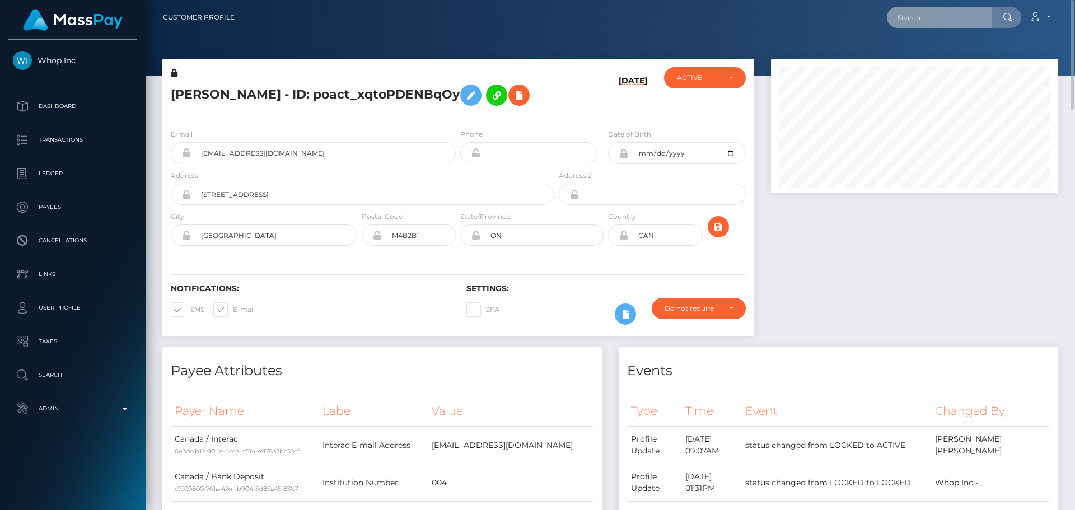
click at [950, 13] on input "text" at bounding box center [939, 17] width 105 height 21
paste input "poact_UlIrw7axRVkk"
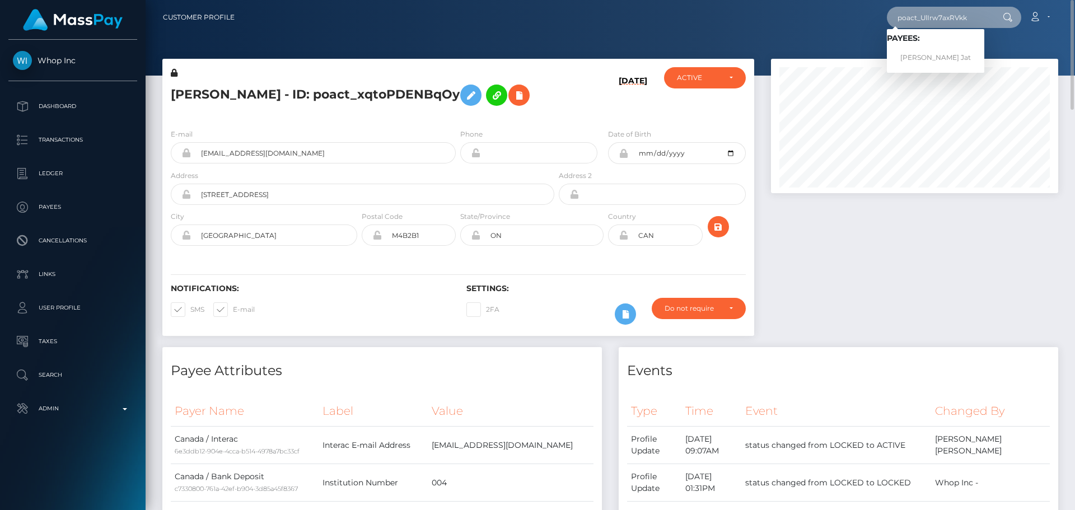
type input "poact_UlIrw7axRVkk"
click at [931, 55] on link "[PERSON_NAME] Jat" at bounding box center [935, 58] width 97 height 21
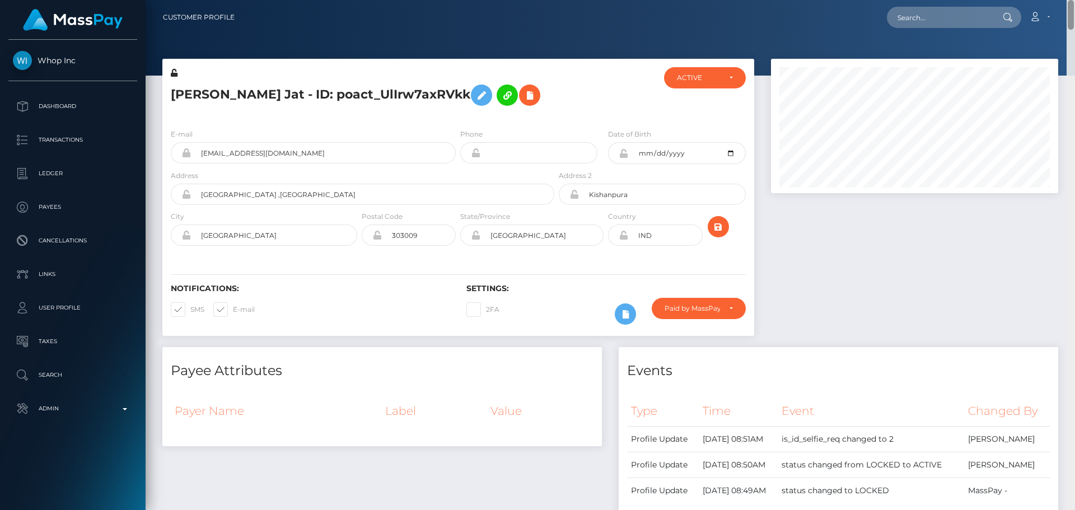
drag, startPoint x: 1068, startPoint y: 349, endPoint x: 1079, endPoint y: -10, distance: 359.6
click at [1075, 0] on html "Whop Inc Dashboard Transactions Ledger Payees Cancellations Links" at bounding box center [537, 255] width 1075 height 510
click at [930, 18] on input "text" at bounding box center [939, 17] width 105 height 21
paste input "poact_1Rjk68UbXc4f"
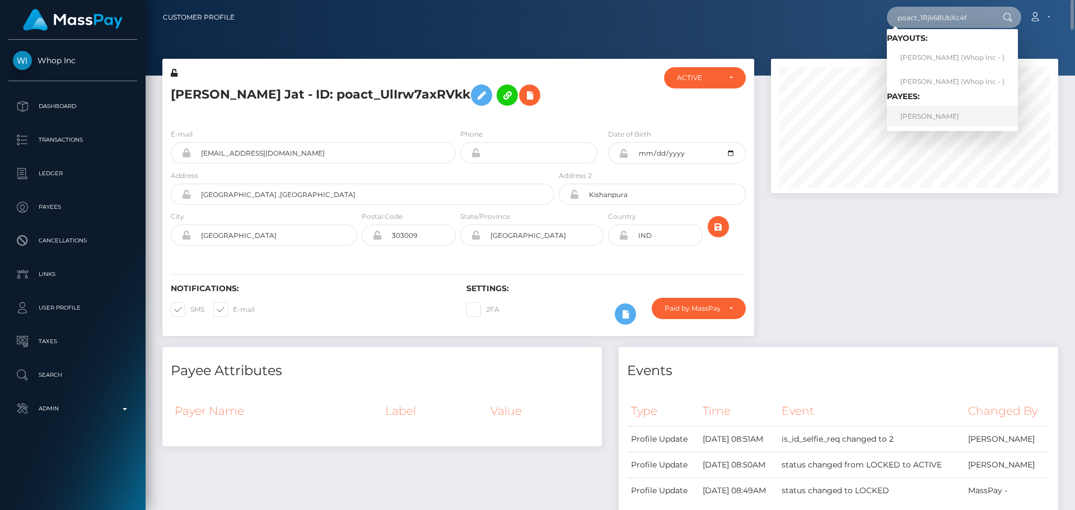
type input "poact_1Rjk68UbXc4f"
click at [931, 122] on link "JOHN BROWDY" at bounding box center [952, 116] width 131 height 21
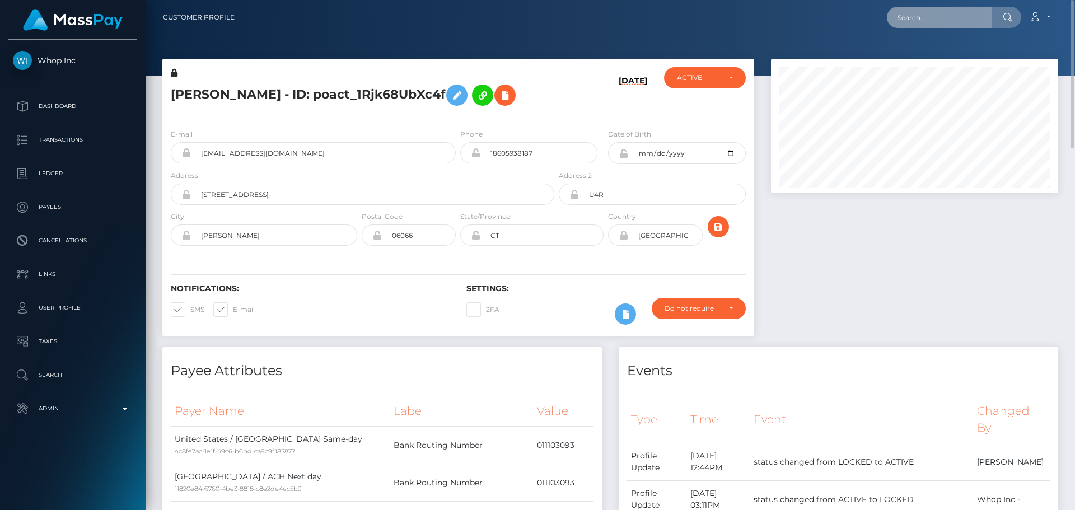
click at [926, 20] on input "text" at bounding box center [939, 17] width 105 height 21
paste input "poact_1joNDPA3xsoO"
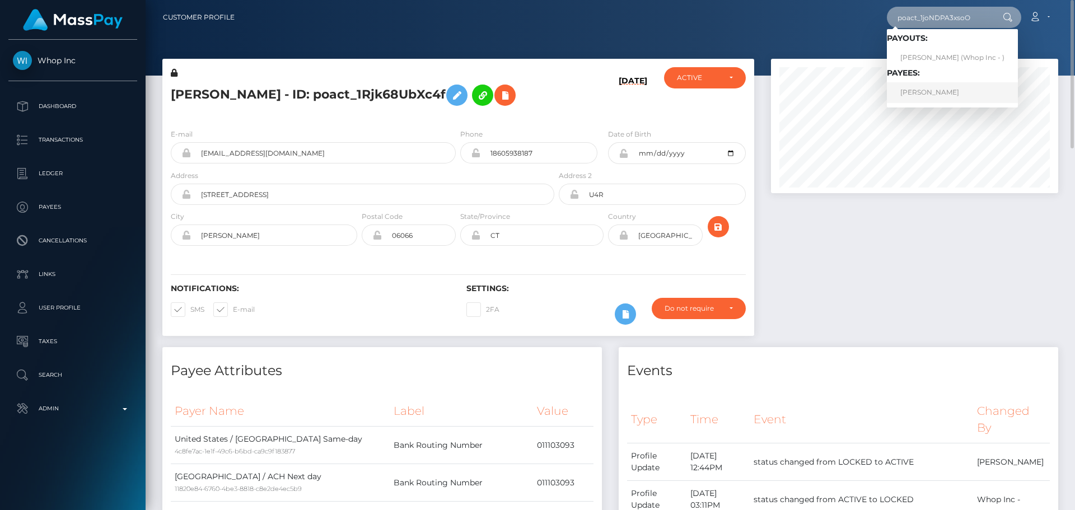
type input "poact_1joNDPA3xsoO"
click at [935, 95] on link "[PERSON_NAME]" at bounding box center [952, 92] width 131 height 21
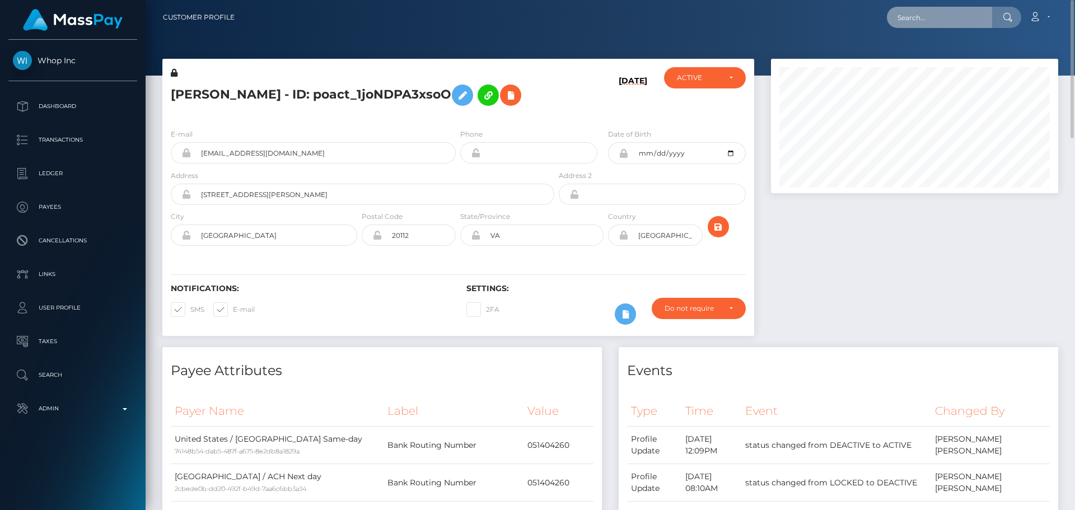
click at [919, 24] on input "text" at bounding box center [939, 17] width 105 height 21
paste input "poact_BobdMITU8I5i"
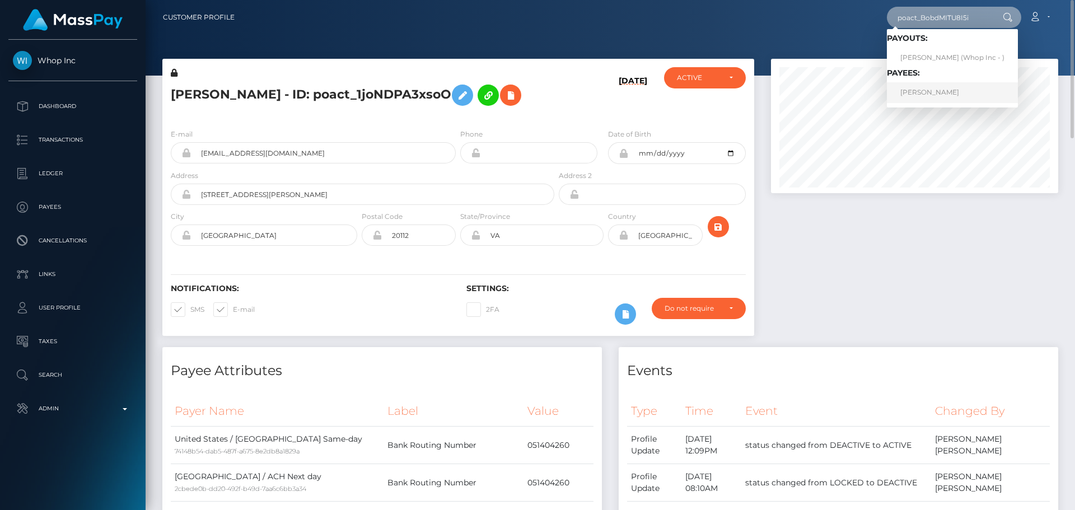
type input "poact_BobdMITU8I5i"
click at [954, 96] on link "CHARSTON ADAM MITCHELL" at bounding box center [952, 92] width 131 height 21
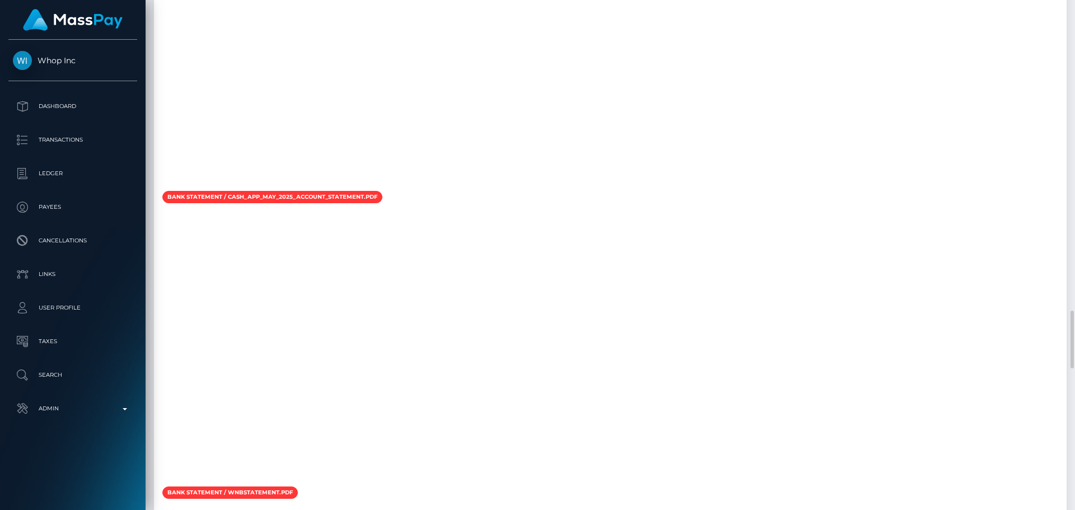
scroll to position [2408, 0]
